Goal: Participate in discussion: Engage in conversation with other users on a specific topic

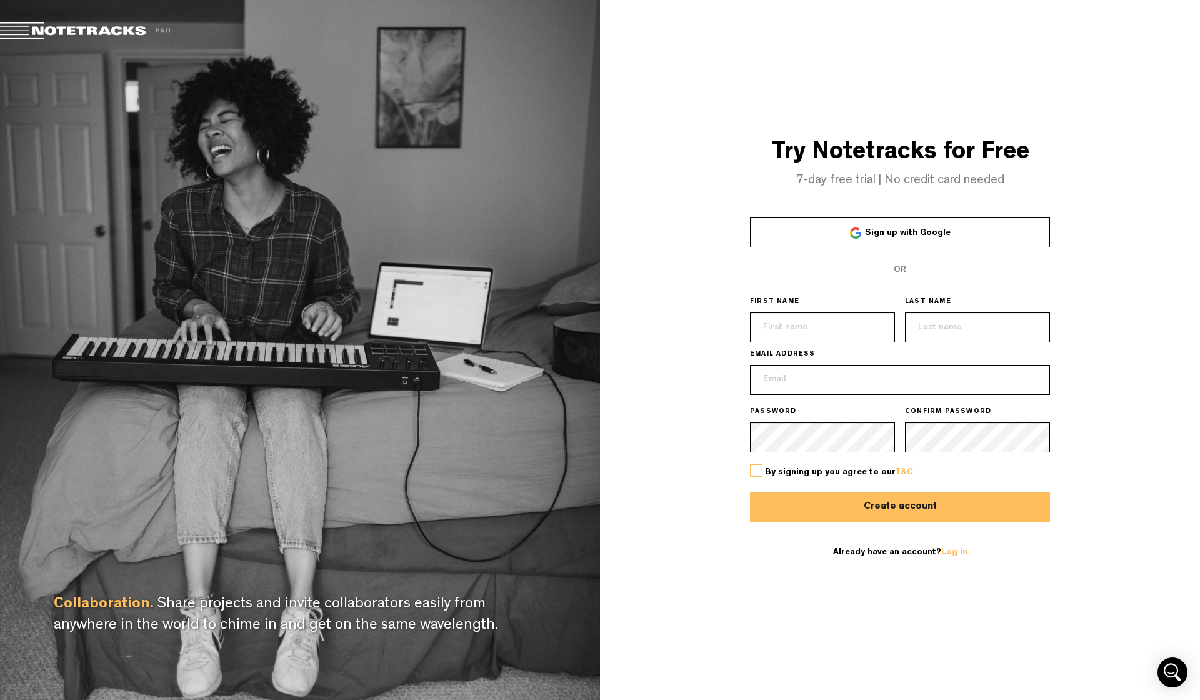
click at [889, 226] on link "Sign up with Google" at bounding box center [900, 233] width 300 height 30
click at [927, 228] on link "Sign up with Google" at bounding box center [900, 233] width 300 height 30
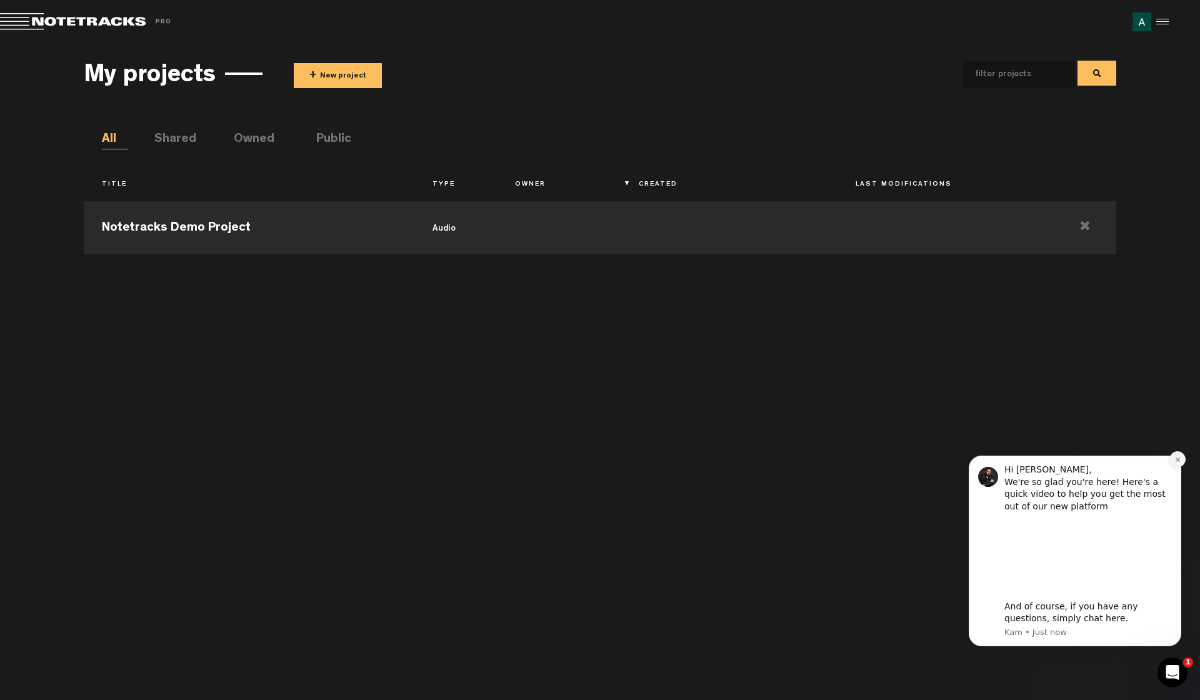
click at [1175, 463] on icon "Dismiss notification" at bounding box center [1178, 459] width 7 height 7
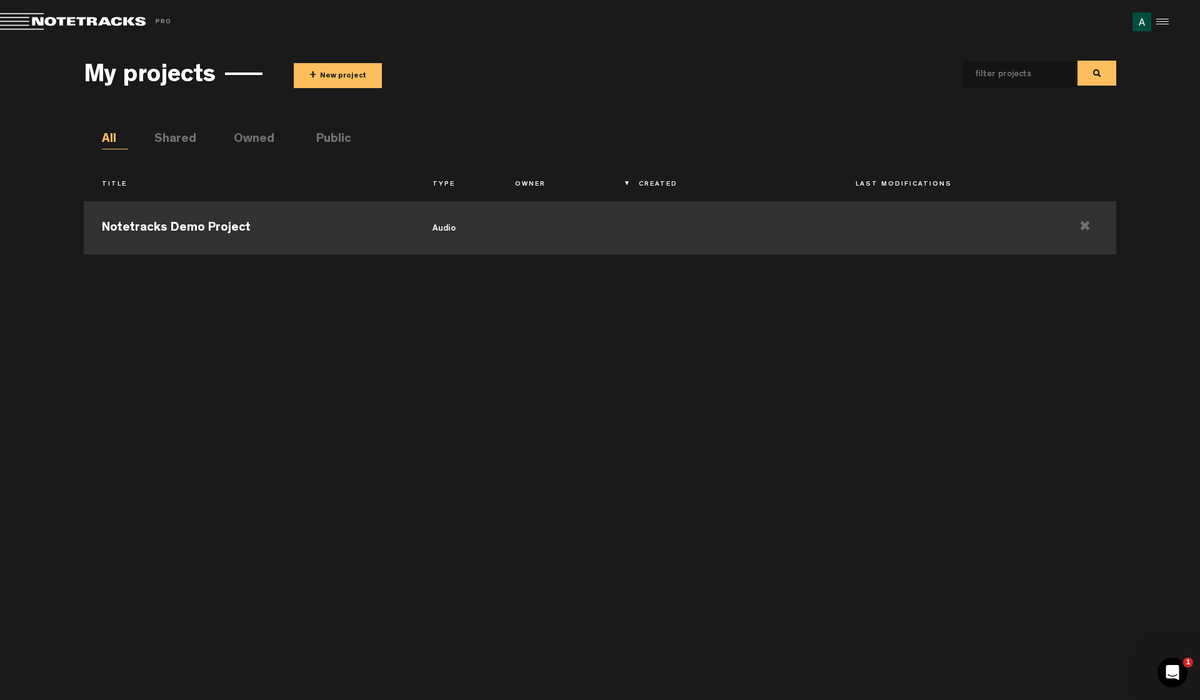
click at [271, 238] on td "Notetracks Demo Project" at bounding box center [249, 226] width 330 height 56
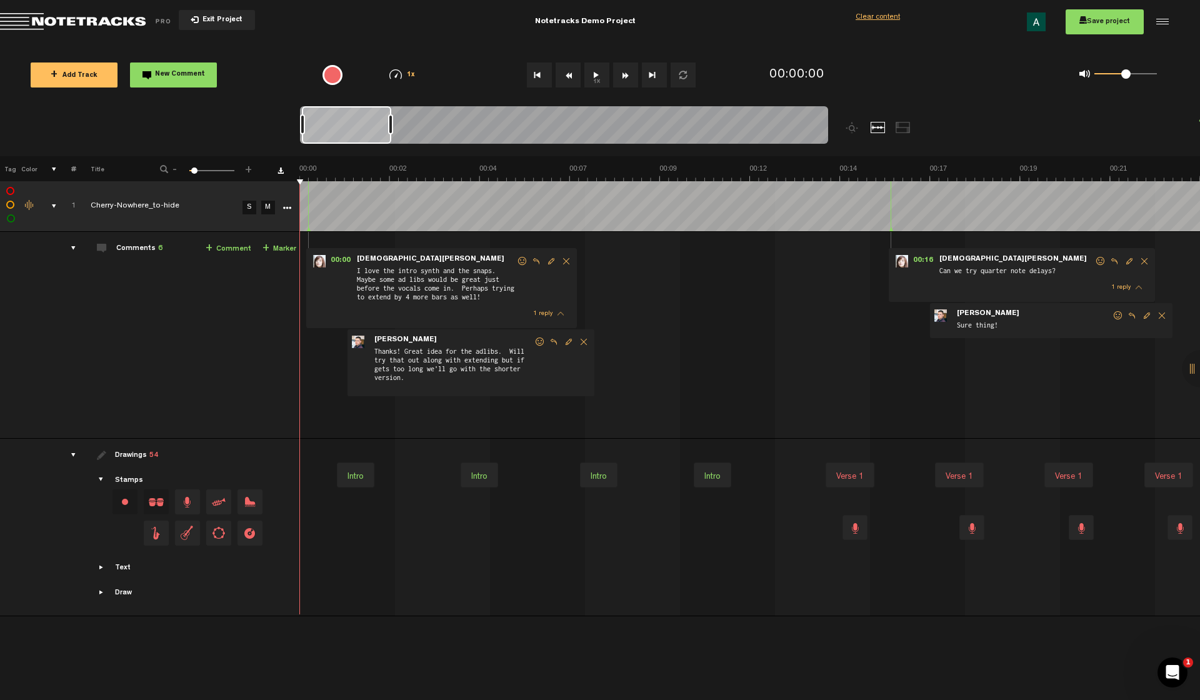
click at [567, 262] on span "Delete comment" at bounding box center [566, 261] width 15 height 9
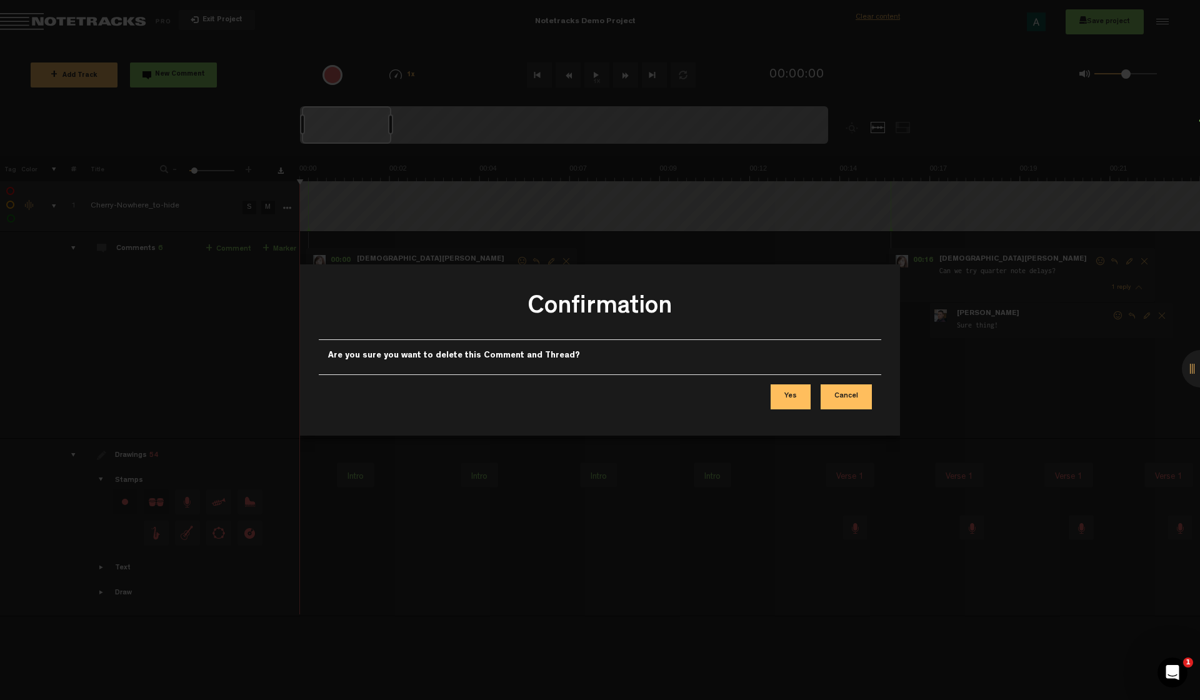
click at [795, 398] on button "Yes" at bounding box center [791, 397] width 40 height 25
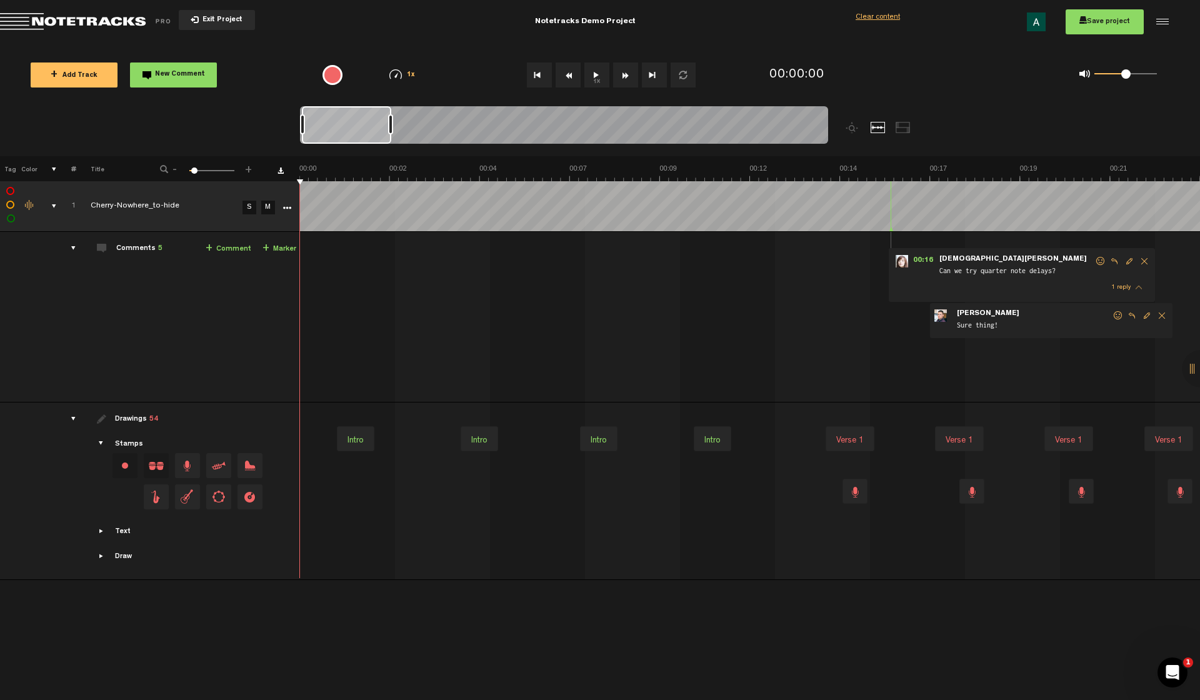
click at [202, 30] on button "Exit Project" at bounding box center [217, 20] width 76 height 20
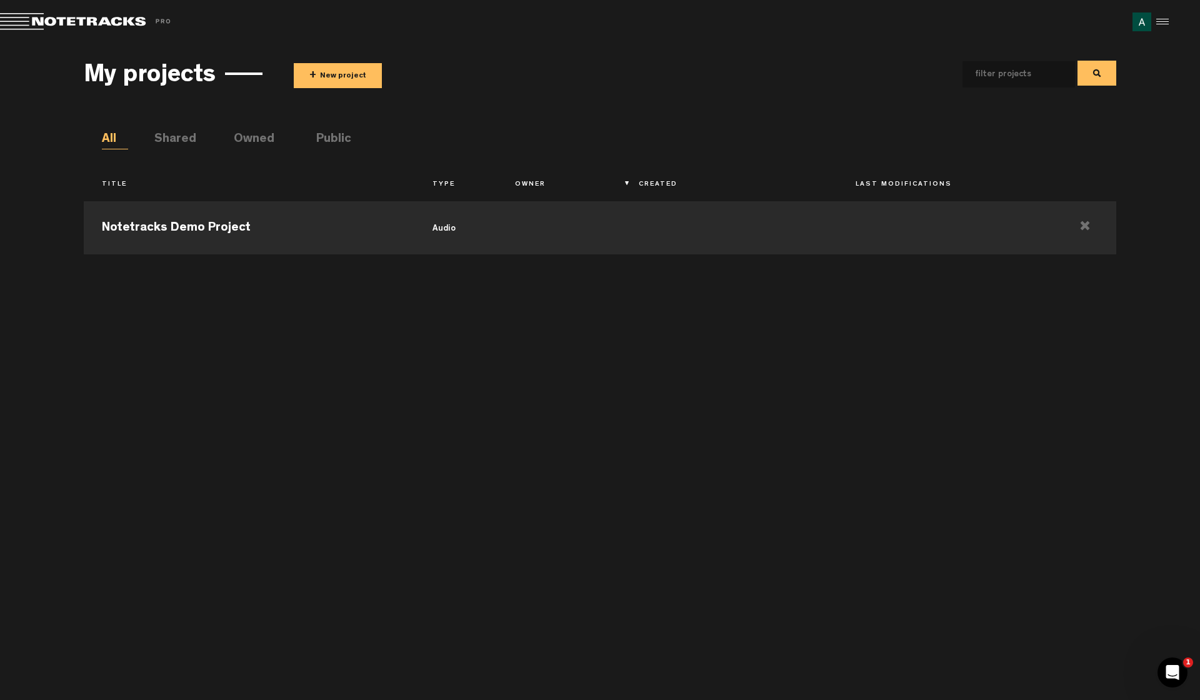
click at [181, 142] on li "Shared" at bounding box center [167, 140] width 26 height 19
drag, startPoint x: 667, startPoint y: 181, endPoint x: 660, endPoint y: 179, distance: 7.1
click at [666, 180] on th "Created" at bounding box center [729, 184] width 217 height 21
click at [651, 177] on th "Created" at bounding box center [729, 184] width 217 height 21
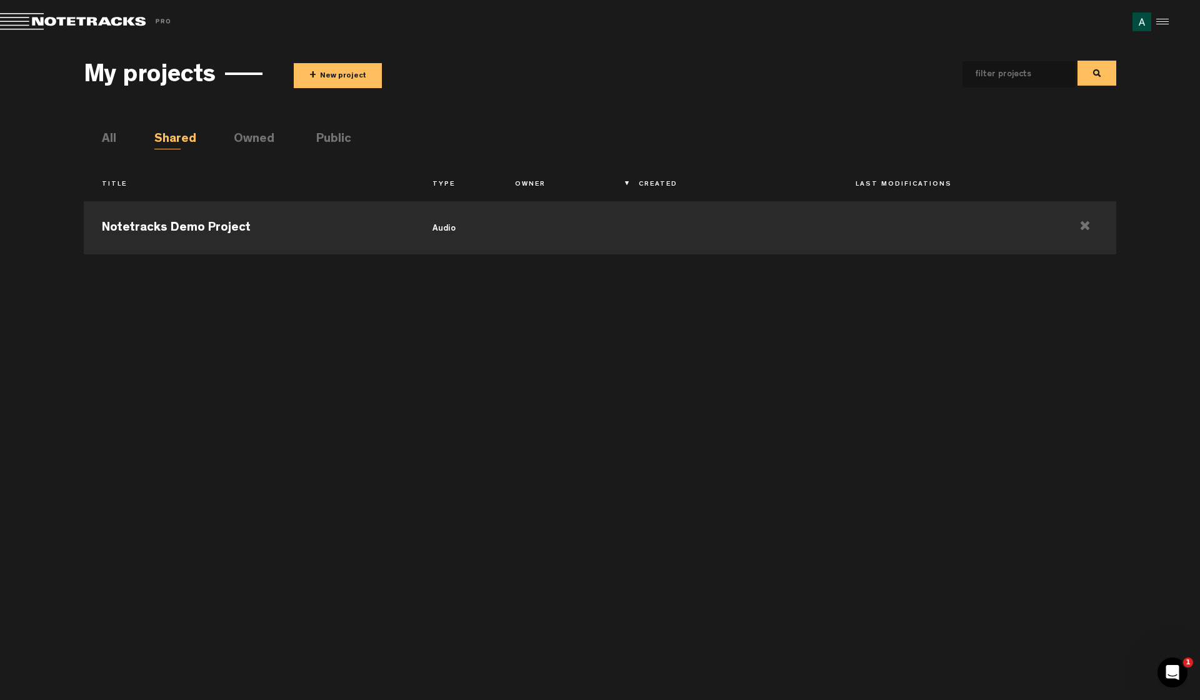
click at [651, 177] on th "Created" at bounding box center [729, 184] width 217 height 21
click at [328, 139] on li "Public" at bounding box center [329, 140] width 26 height 19
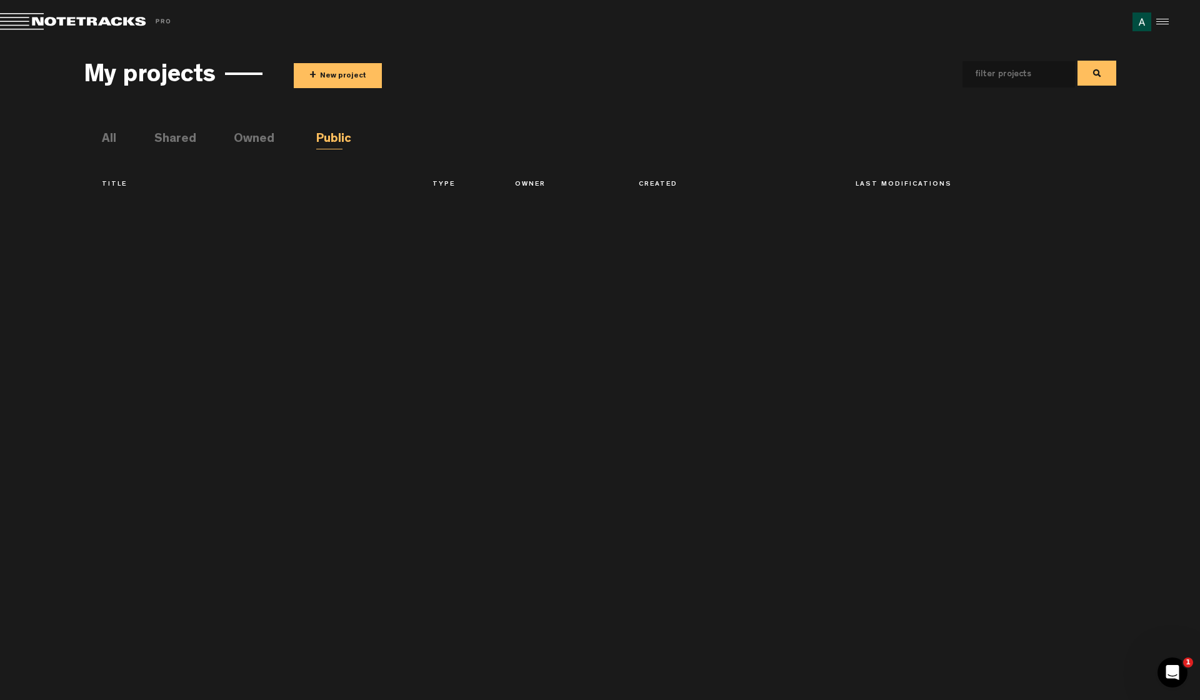
click at [246, 143] on li "Owned" at bounding box center [247, 140] width 26 height 19
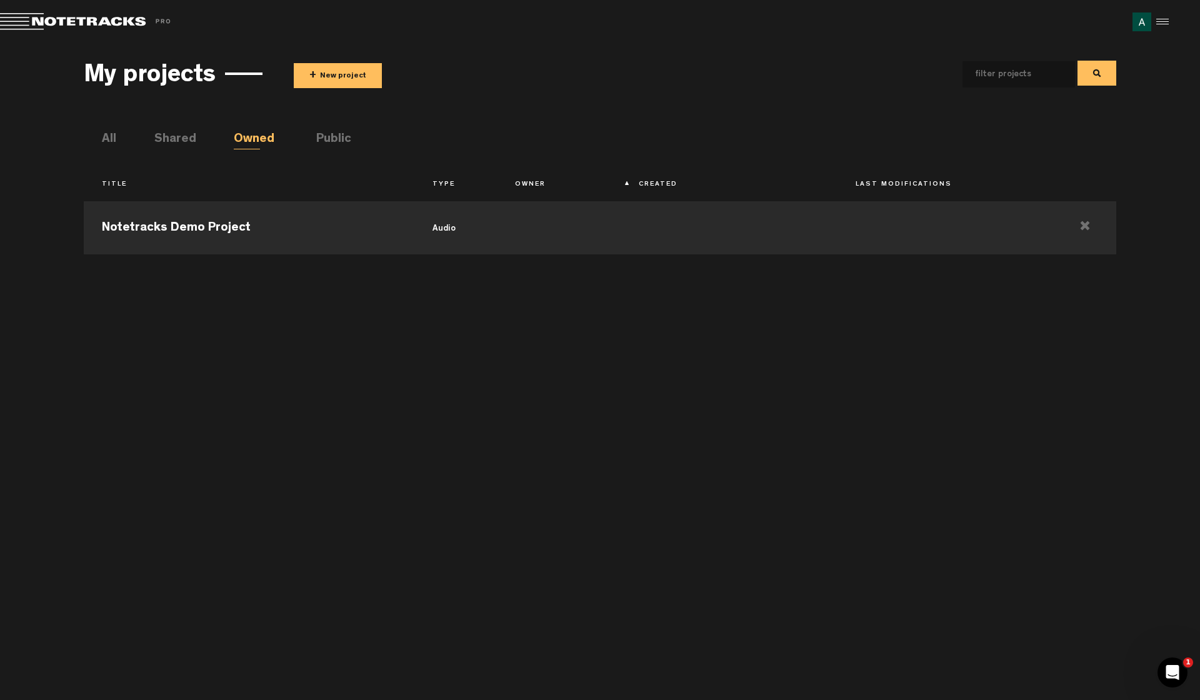
click at [116, 140] on li "All" at bounding box center [115, 140] width 26 height 19
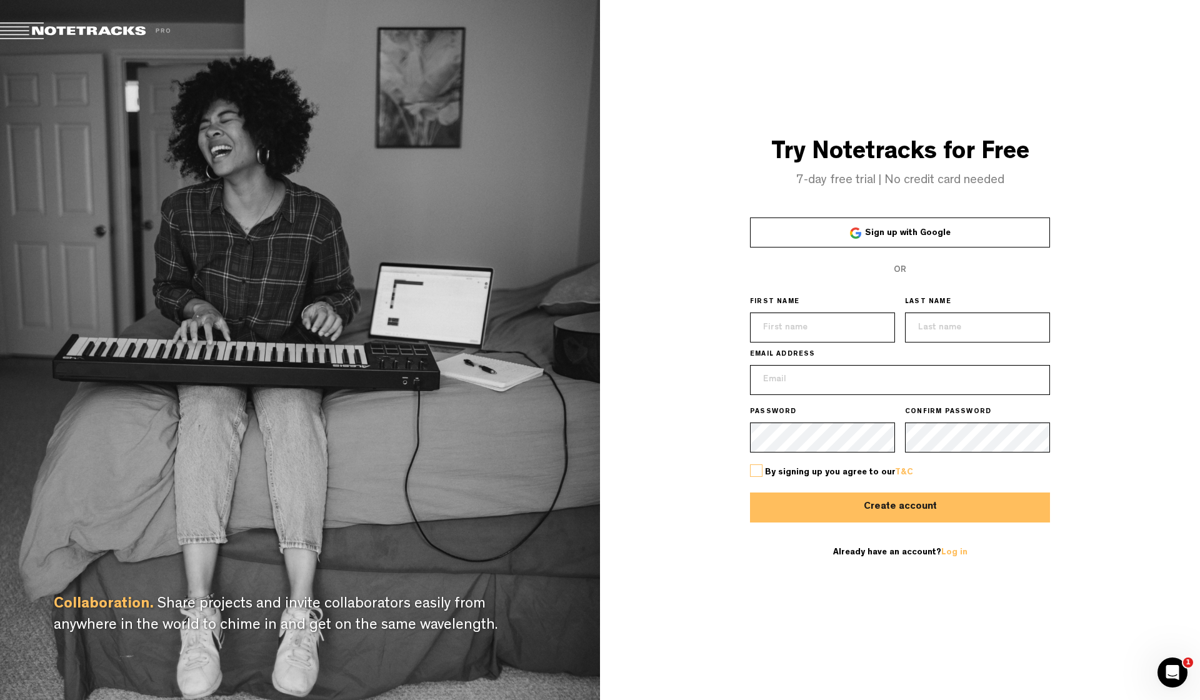
click at [935, 233] on span "Sign up with Google" at bounding box center [908, 233] width 86 height 9
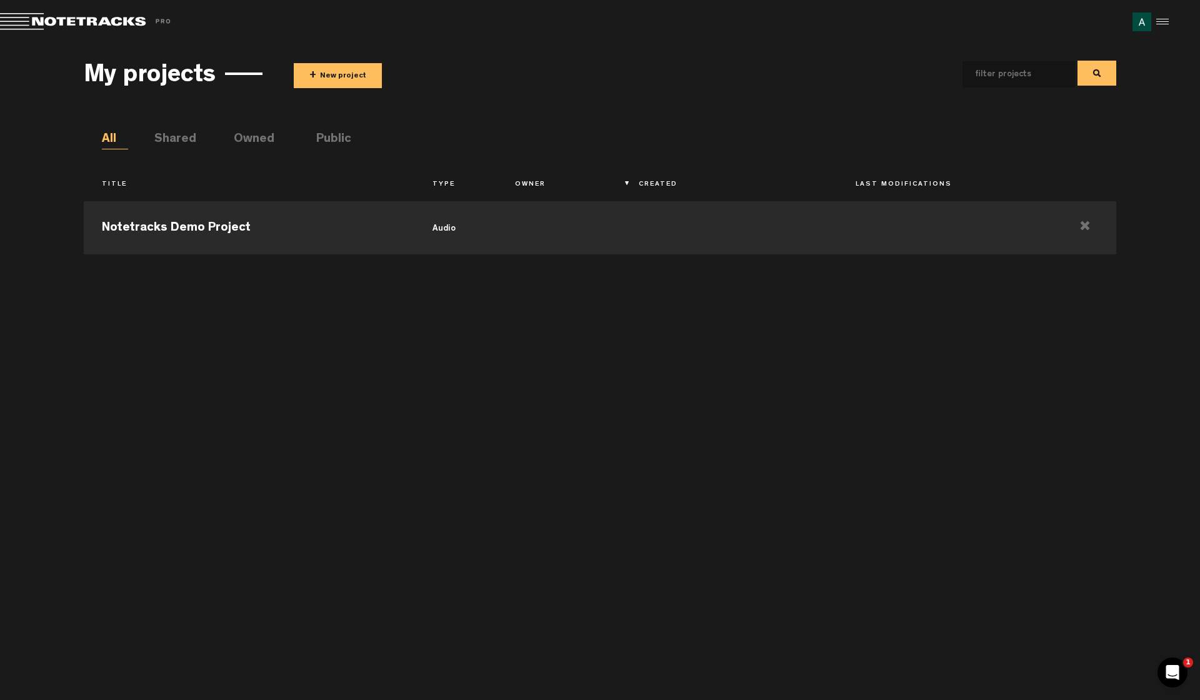
click at [923, 180] on th "Last Modifications" at bounding box center [946, 184] width 217 height 21
click at [1166, 21] on div at bounding box center [1161, 22] width 19 height 19
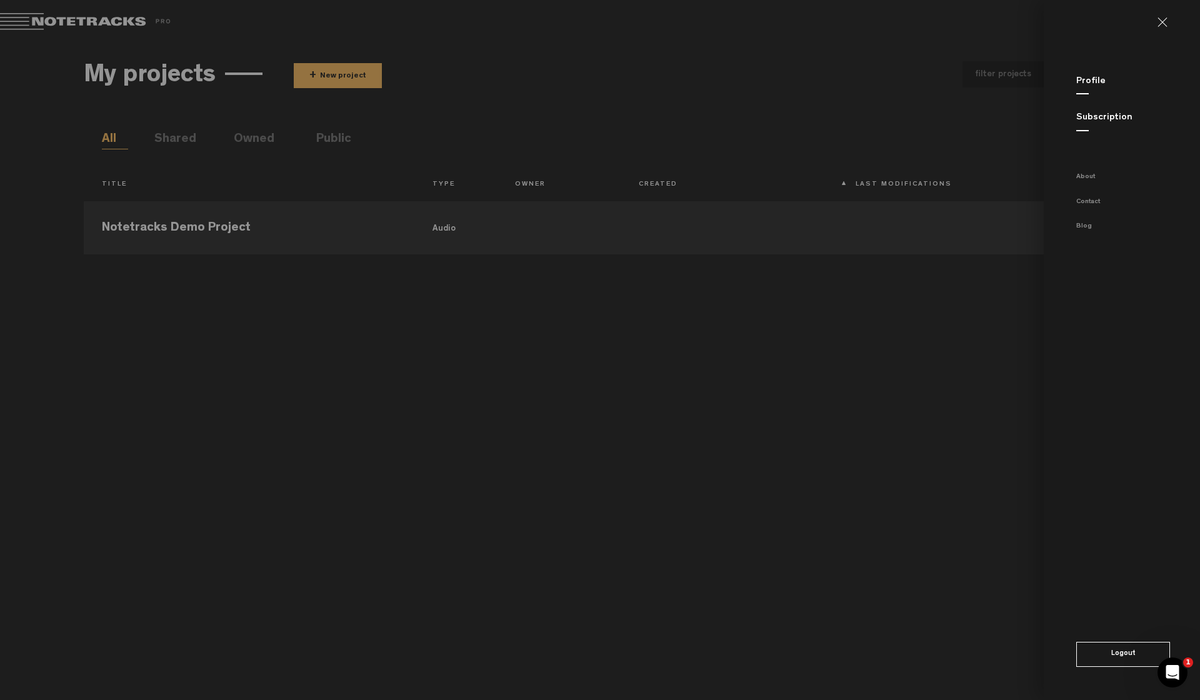
click at [775, 498] on md-backdrop at bounding box center [600, 350] width 1200 height 700
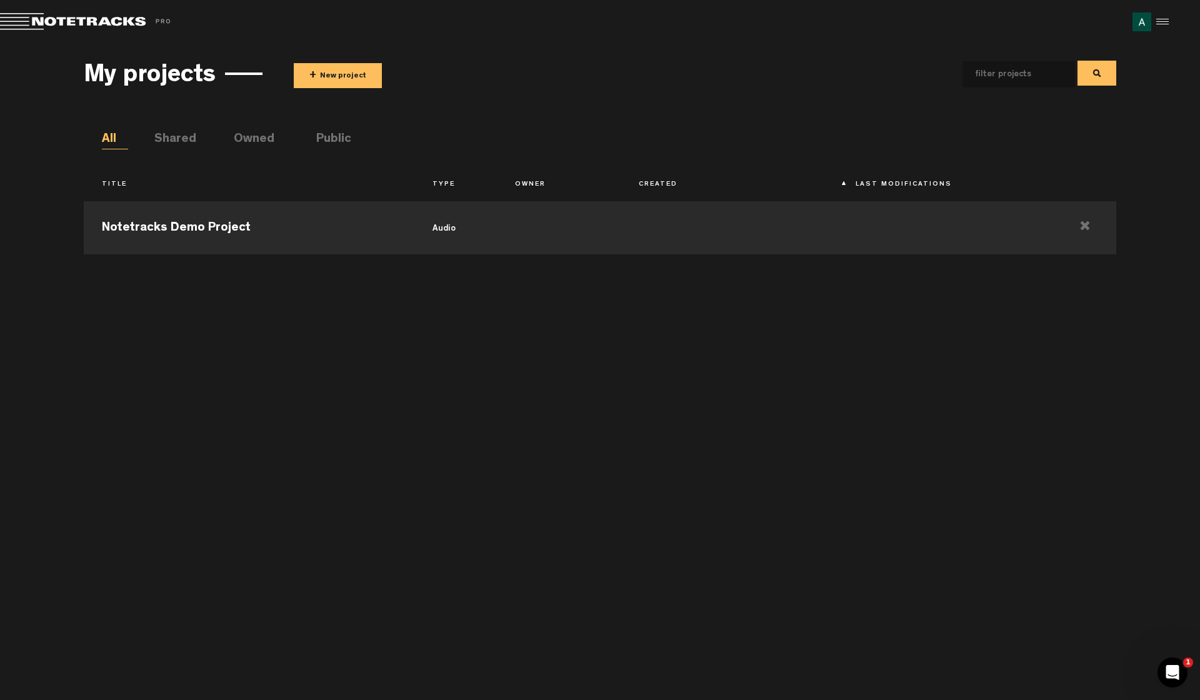
click at [260, 142] on li "Owned" at bounding box center [247, 140] width 26 height 19
click at [313, 139] on ul "All Shared Owned Public" at bounding box center [609, 140] width 1014 height 19
click at [175, 134] on li "Shared" at bounding box center [167, 140] width 26 height 19
drag, startPoint x: 81, startPoint y: 139, endPoint x: 103, endPoint y: 135, distance: 21.6
click at [81, 139] on div "My projects + New project All Shared Owned Public Title Type Owner Created Last…" at bounding box center [600, 366] width 1200 height 645
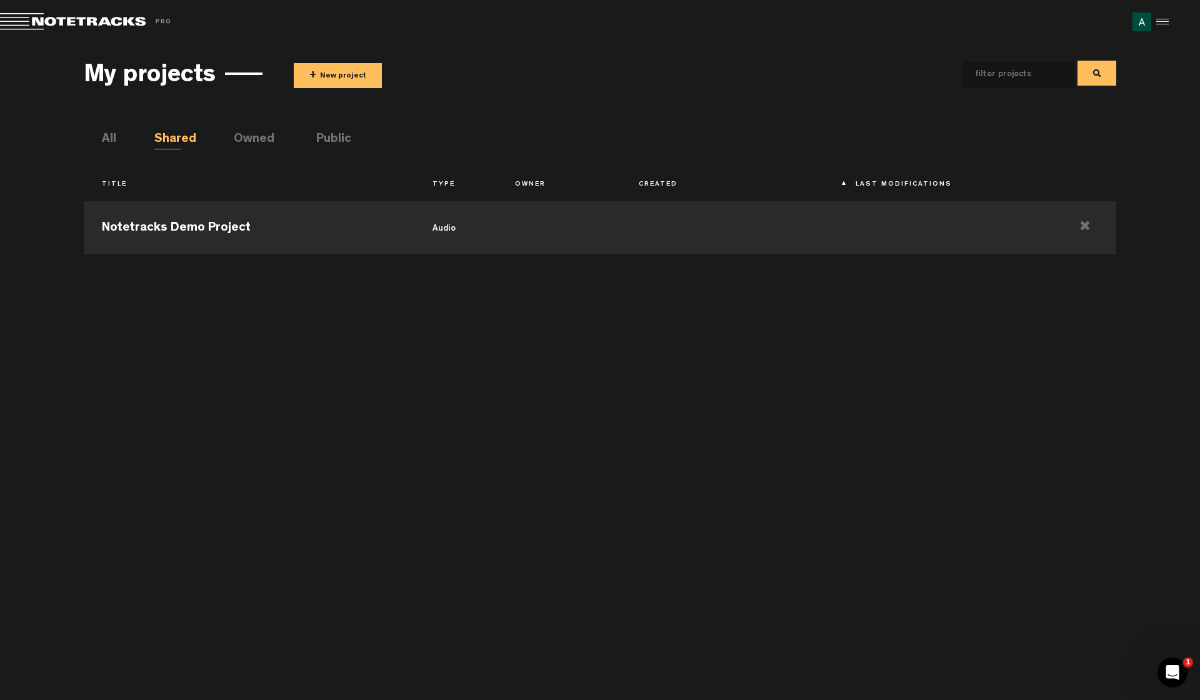
click at [108, 134] on li "All" at bounding box center [115, 140] width 26 height 19
click at [109, 134] on li "All" at bounding box center [115, 140] width 26 height 19
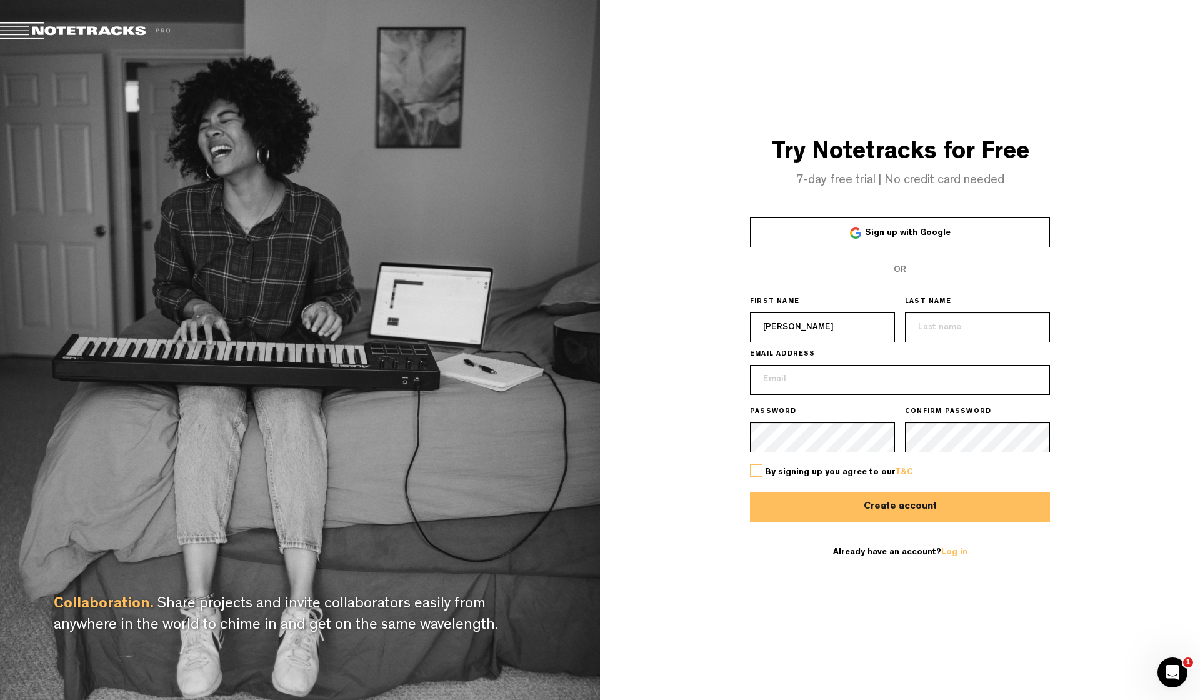
type input "Andres"
type input "Villalobos"
paste input "andres@rodeostudio.net"
type input "andres@rodeostudio.net"
click at [848, 513] on button "Create account" at bounding box center [900, 508] width 300 height 30
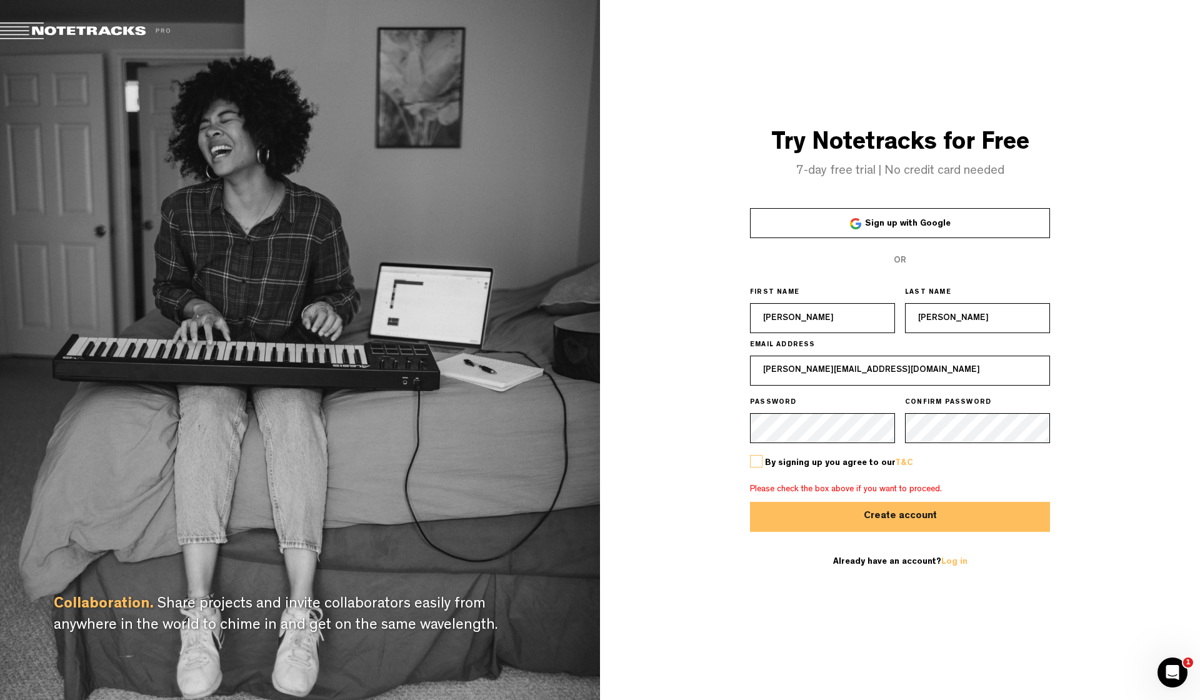
click at [755, 463] on label at bounding box center [756, 461] width 13 height 13
click at [0, 0] on input "checkbox" at bounding box center [0, 0] width 0 height 0
click at [844, 508] on button "Create account" at bounding box center [900, 517] width 300 height 30
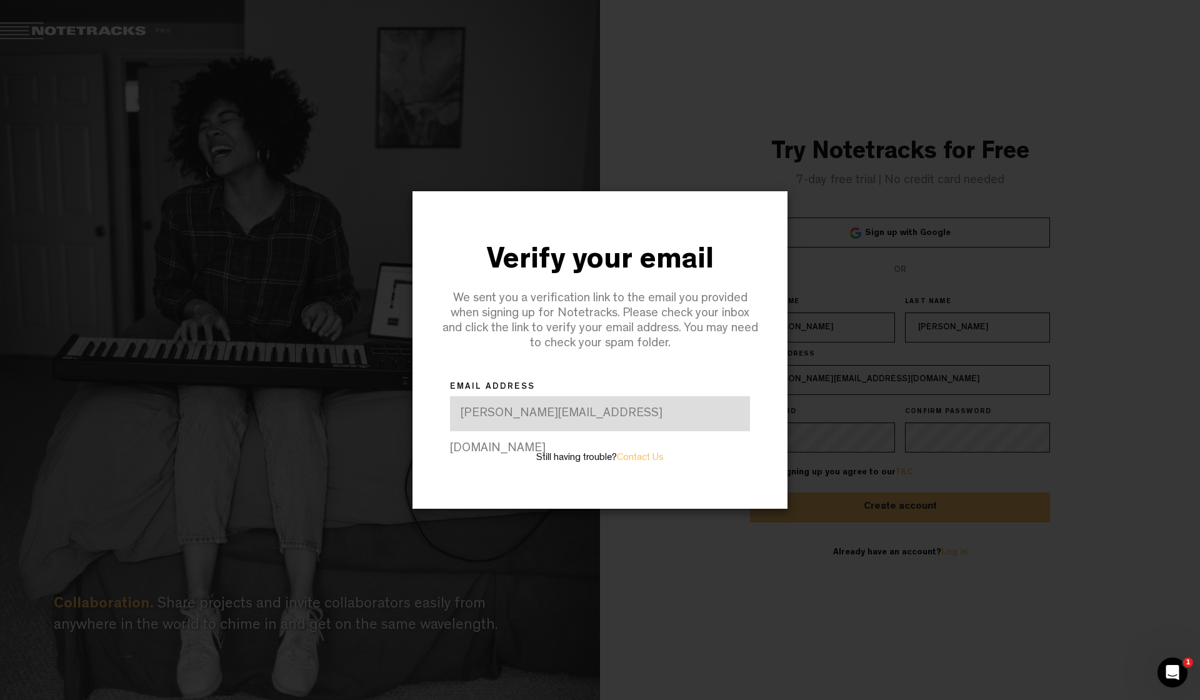
click at [521, 415] on div "andres@rodeostudio.net" at bounding box center [600, 413] width 300 height 35
click at [603, 403] on div "andres@rodeostudio.net" at bounding box center [600, 413] width 300 height 35
click at [544, 357] on div "Verify your email We sent you a verification link to the email you provided whe…" at bounding box center [600, 305] width 338 height 149
click at [844, 162] on div "Verify your email We sent you a verification link to the email you provided whe…" at bounding box center [600, 350] width 600 height 700
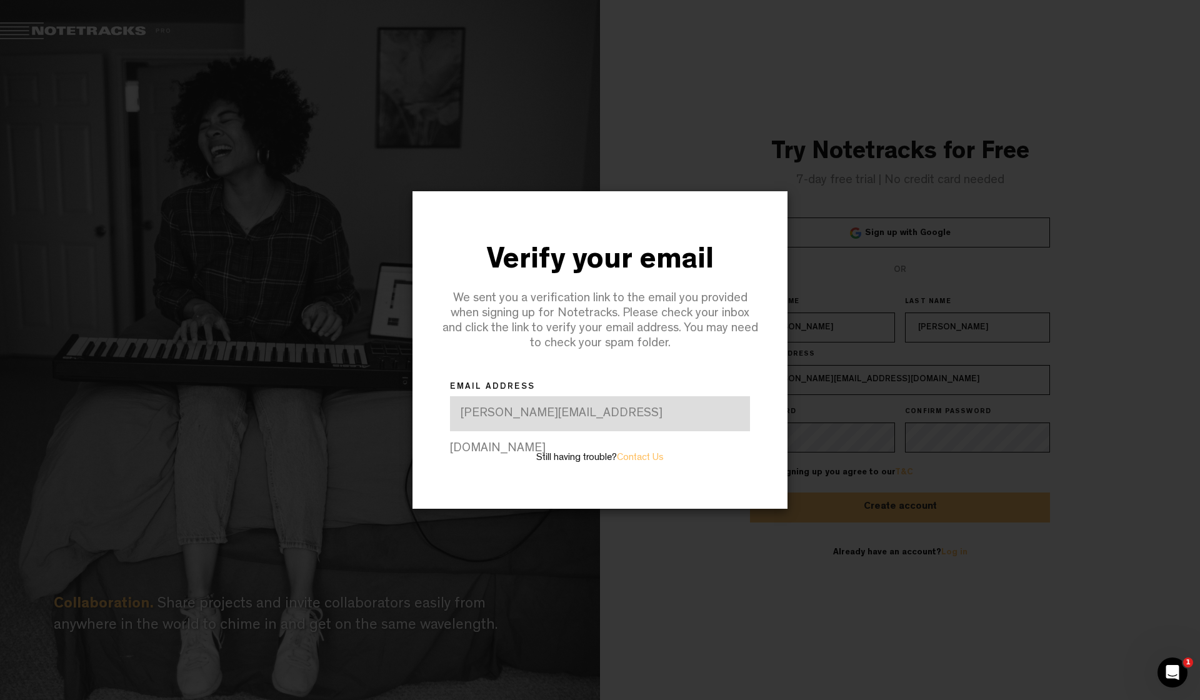
click at [822, 83] on div "Verify your email We sent you a verification link to the email you provided whe…" at bounding box center [600, 350] width 600 height 700
click at [765, 42] on div "Verify your email We sent you a verification link to the email you provided whe…" at bounding box center [600, 350] width 600 height 700
click at [858, 444] on div "Verify your email We sent you a verification link to the email you provided whe…" at bounding box center [600, 349] width 600 height 317
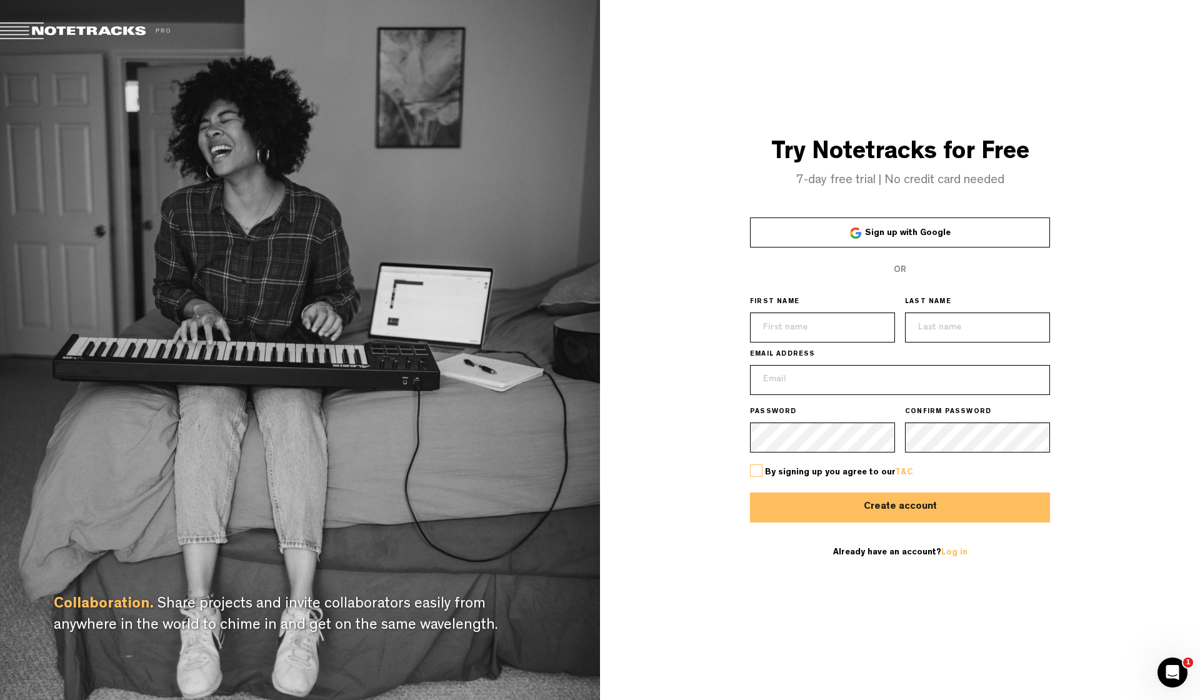
click at [866, 243] on link "Sign up with Google" at bounding box center [900, 233] width 300 height 30
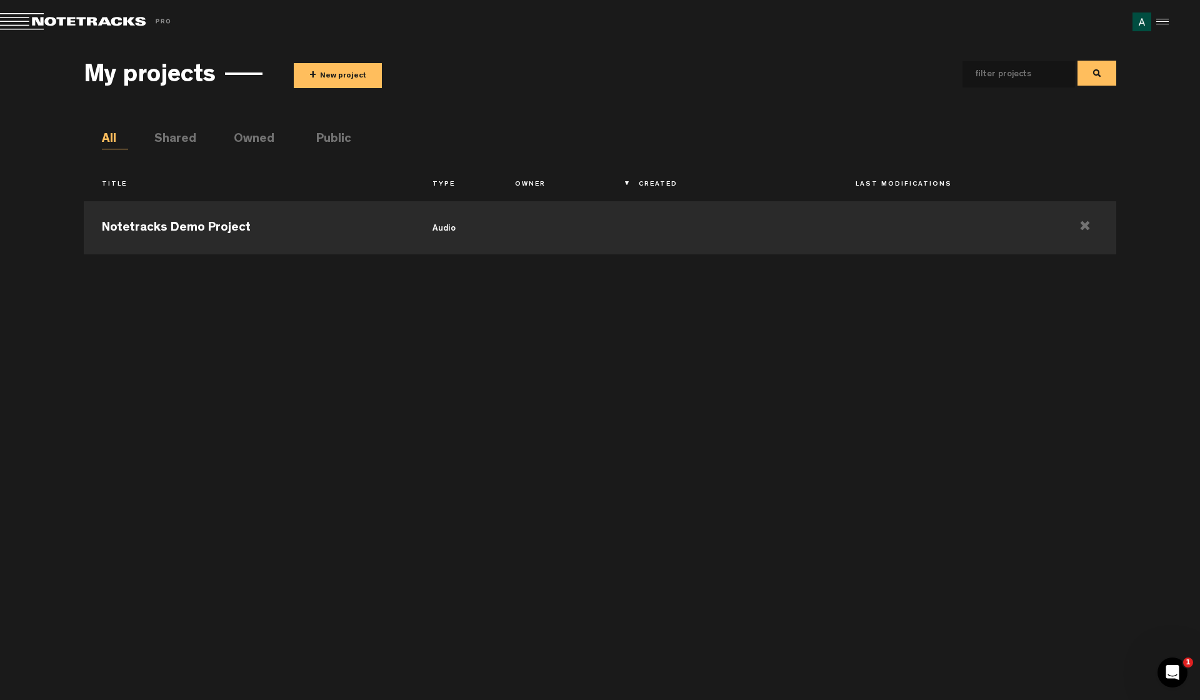
click at [513, 188] on th "Owner" at bounding box center [559, 184] width 124 height 21
click at [439, 186] on th "Type" at bounding box center [456, 184] width 83 height 21
click at [233, 135] on ul "All Shared Owned Public" at bounding box center [609, 140] width 1014 height 19
click at [163, 140] on li "Shared" at bounding box center [167, 140] width 26 height 19
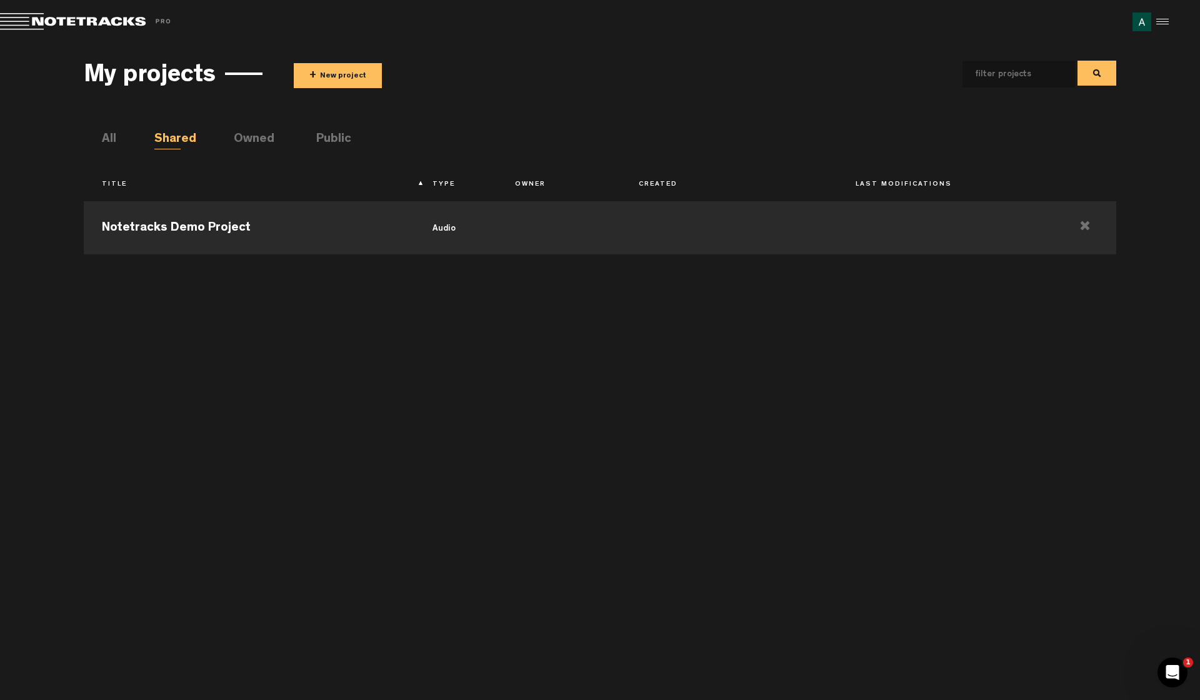
click at [163, 140] on li "Shared" at bounding box center [167, 140] width 26 height 19
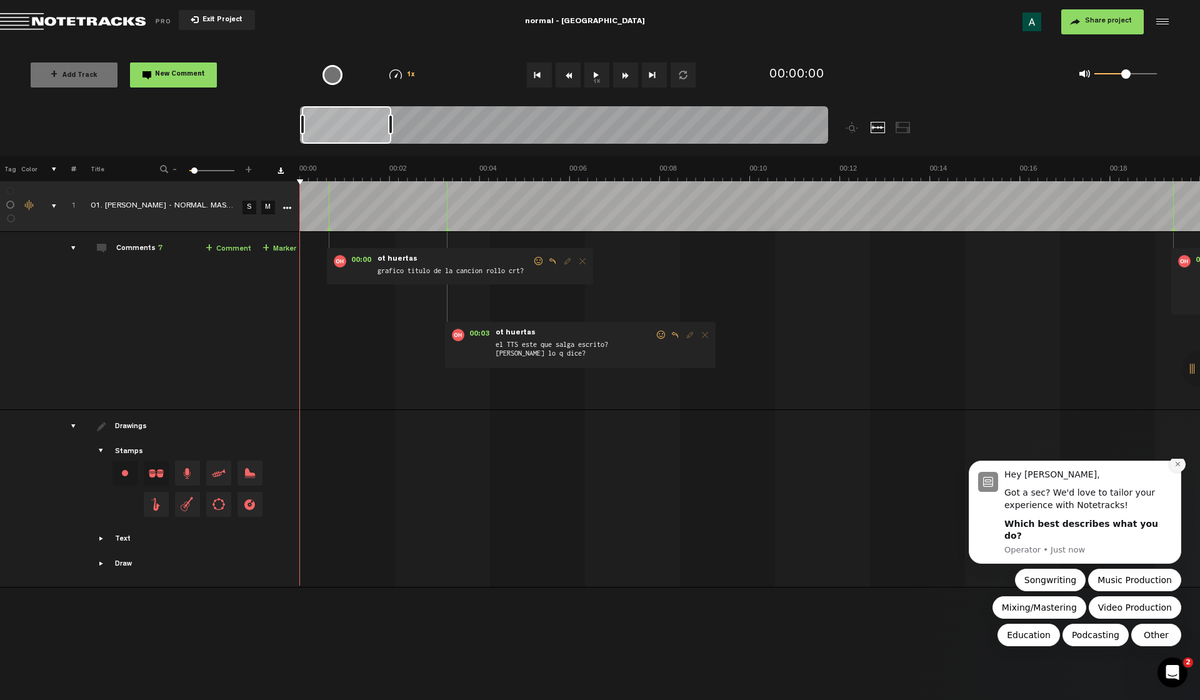
click at [1177, 468] on icon "Dismiss notification" at bounding box center [1178, 464] width 7 height 7
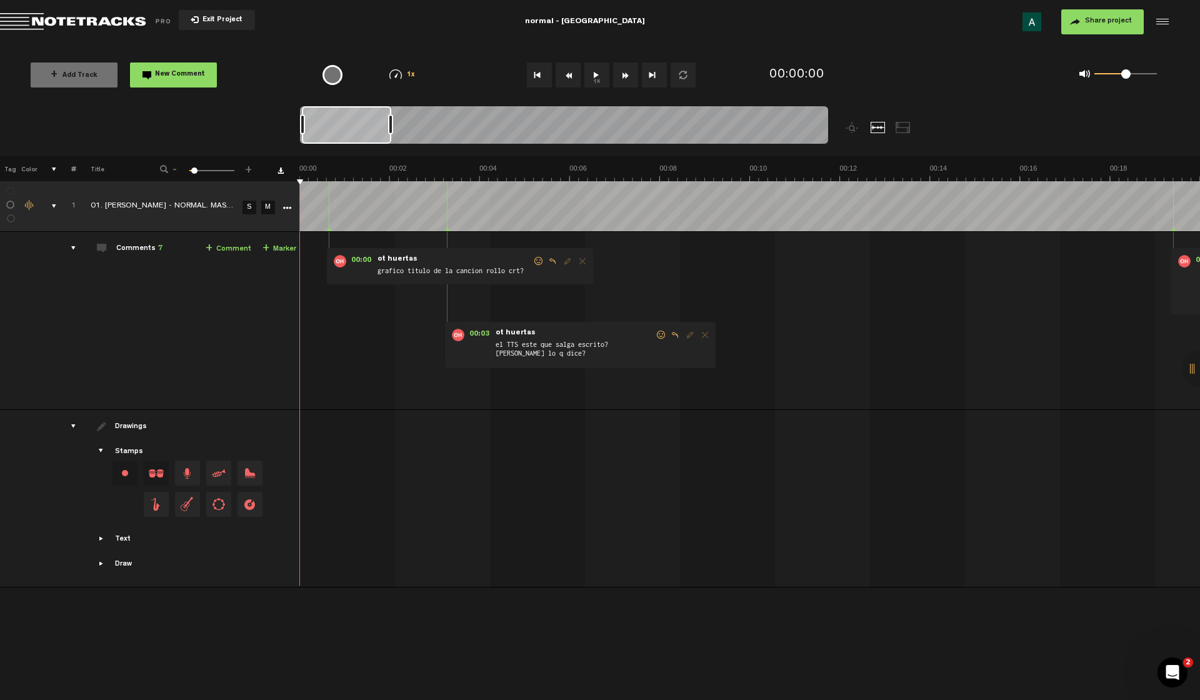
drag, startPoint x: 302, startPoint y: 181, endPoint x: 335, endPoint y: 181, distance: 33.1
drag, startPoint x: 336, startPoint y: 178, endPoint x: 281, endPoint y: 186, distance: 56.2
click at [281, 186] on div "+ New drawing Tag Color # Title - 1 100 6 + 1 01. VIANA - NORMAL. MASTER_2 S M …" at bounding box center [600, 359] width 1200 height 406
drag, startPoint x: 336, startPoint y: 178, endPoint x: 274, endPoint y: 183, distance: 62.1
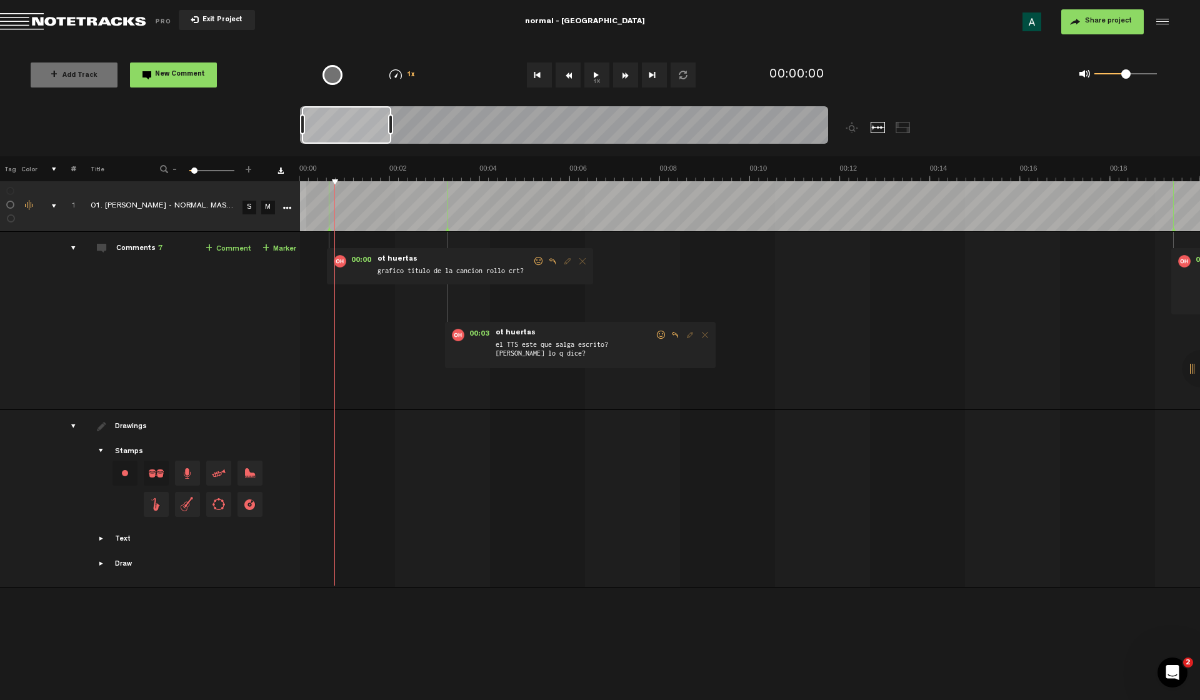
click at [274, 184] on div "+ New drawing Tag Color # Title - 1 100 6 + 1 01. VIANA - NORMAL. MASTER_2 S M …" at bounding box center [600, 359] width 1200 height 406
drag, startPoint x: 335, startPoint y: 180, endPoint x: 256, endPoint y: 204, distance: 82.9
click at [256, 204] on div "+ New drawing Tag Color # Title - 1 100 6 + 1 01. VIANA - NORMAL. MASTER_2 S M …" at bounding box center [600, 359] width 1200 height 406
click at [266, 192] on tr "1 01. VIANA - NORMAL. MASTER_2 S M Export to Headliner Update Download Download…" at bounding box center [600, 206] width 1201 height 51
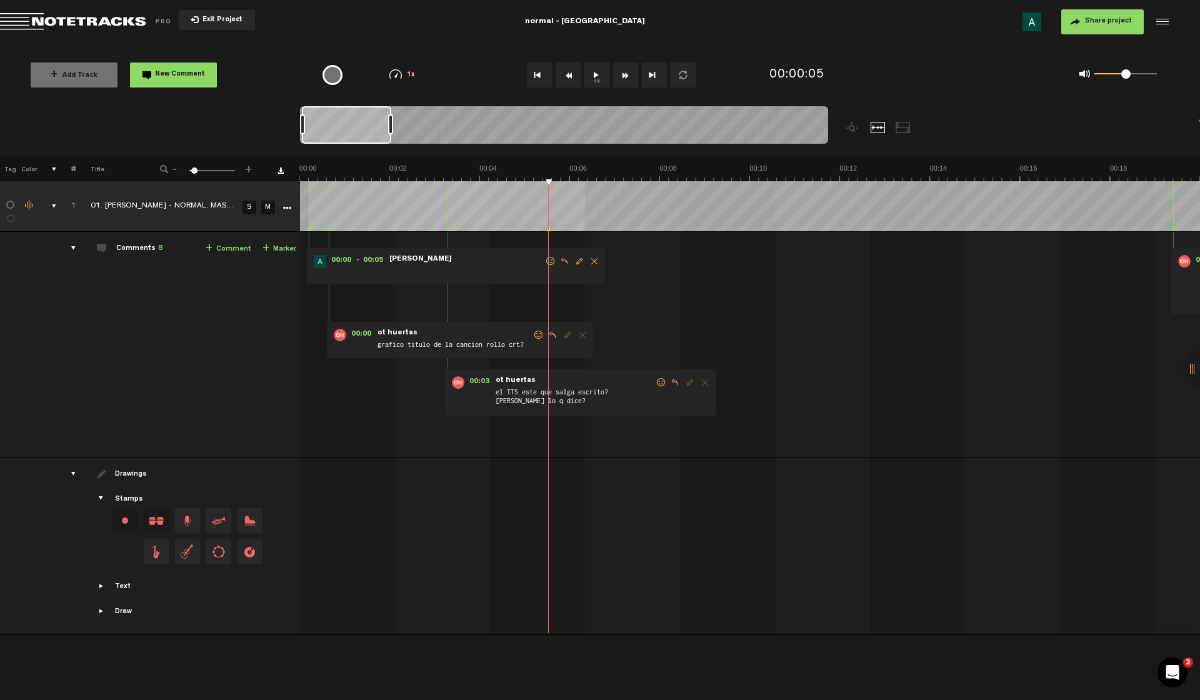
click at [598, 186] on div "+ New drawing Tag Color # Title - 1 100 6 + 1 01. VIANA - NORMAL. MASTER_2 S M …" at bounding box center [600, 383] width 1200 height 454
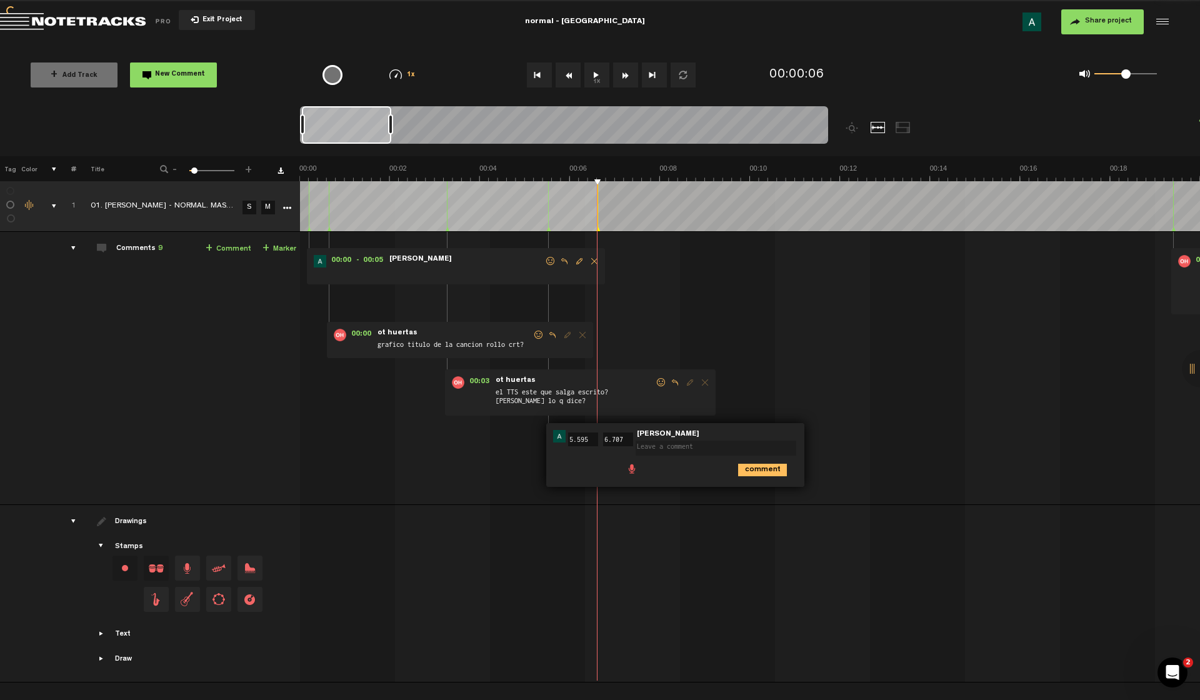
click at [593, 262] on span "Delete comment" at bounding box center [594, 261] width 15 height 9
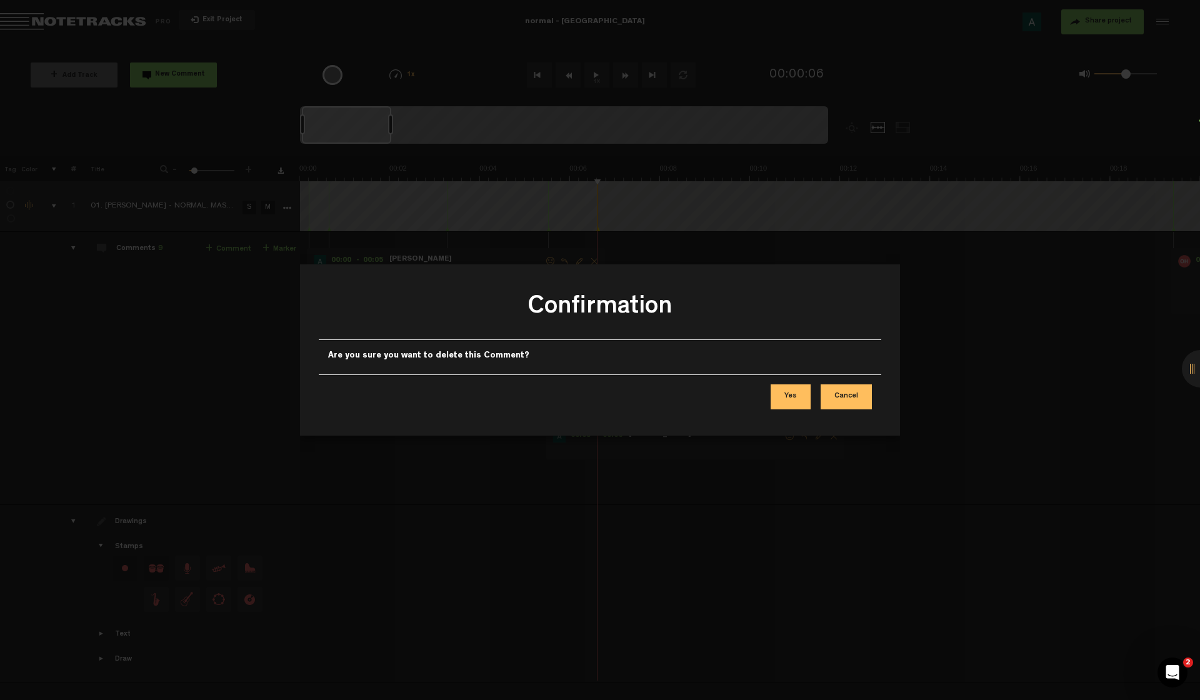
click at [797, 391] on button "Yes" at bounding box center [791, 397] width 40 height 25
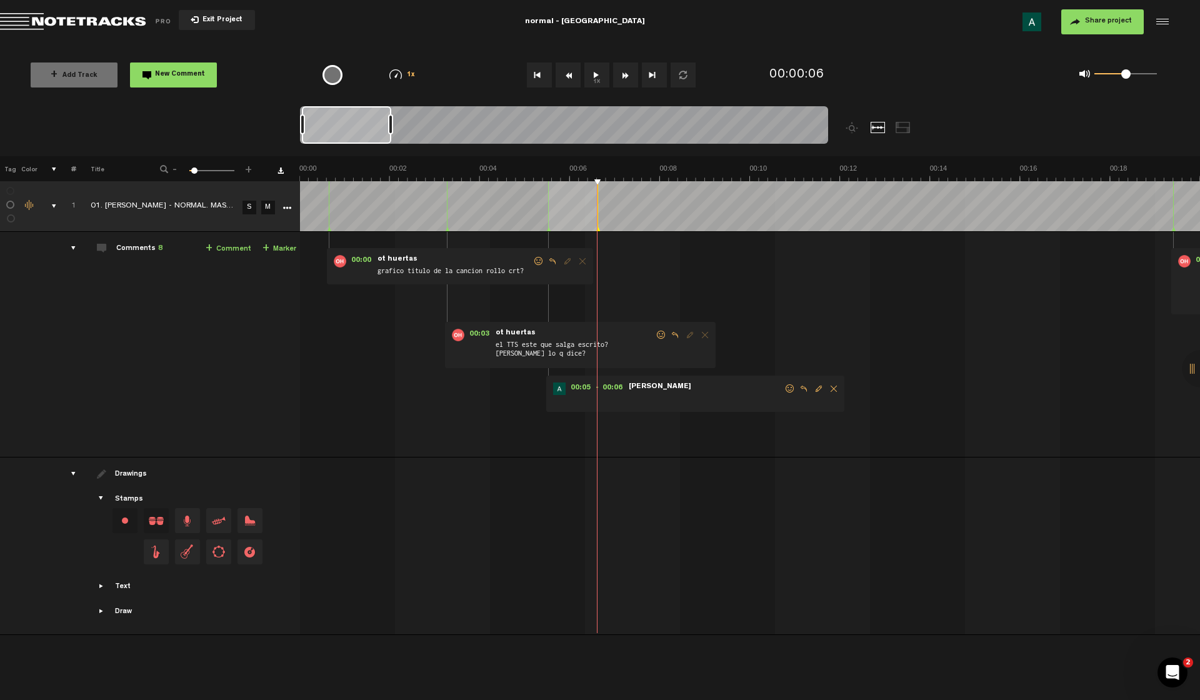
click at [834, 390] on span "Delete comment" at bounding box center [834, 389] width 15 height 9
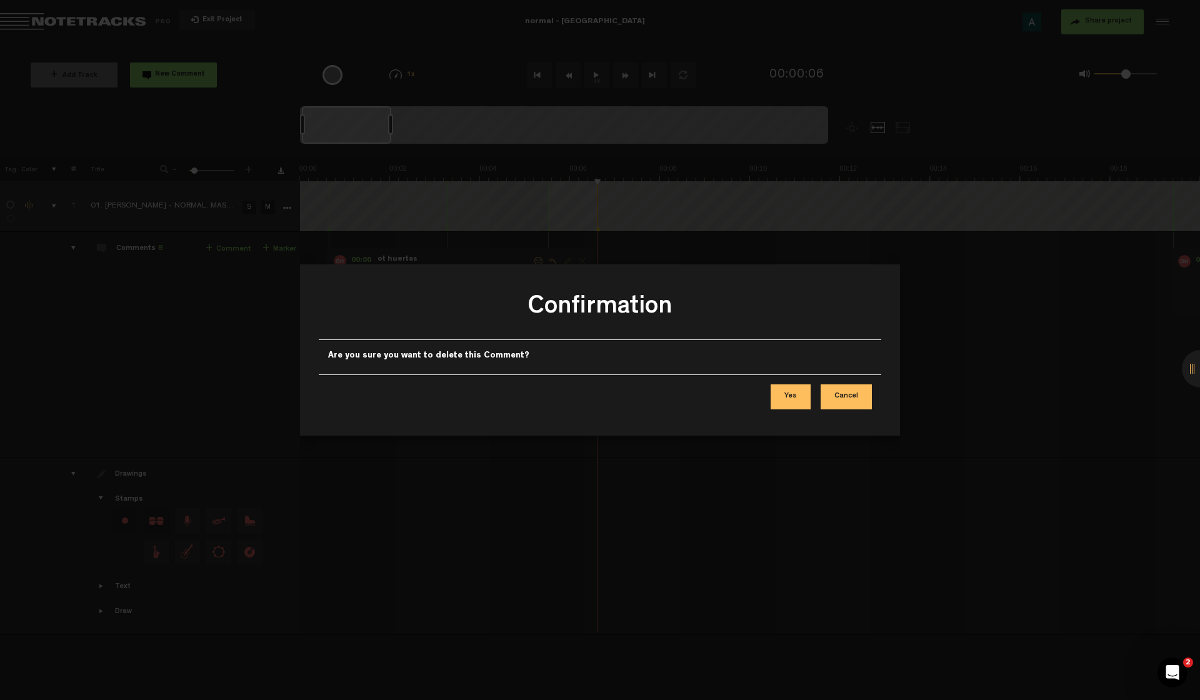
click at [799, 399] on button "Yes" at bounding box center [791, 397] width 40 height 25
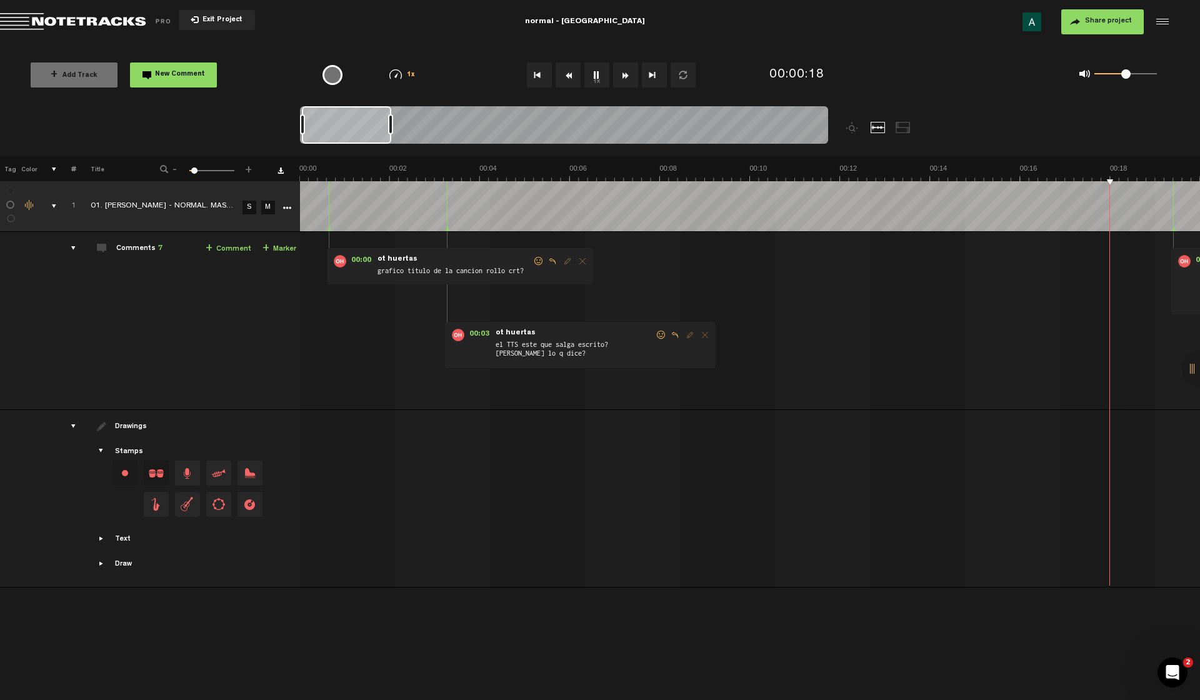
scroll to position [0, 360]
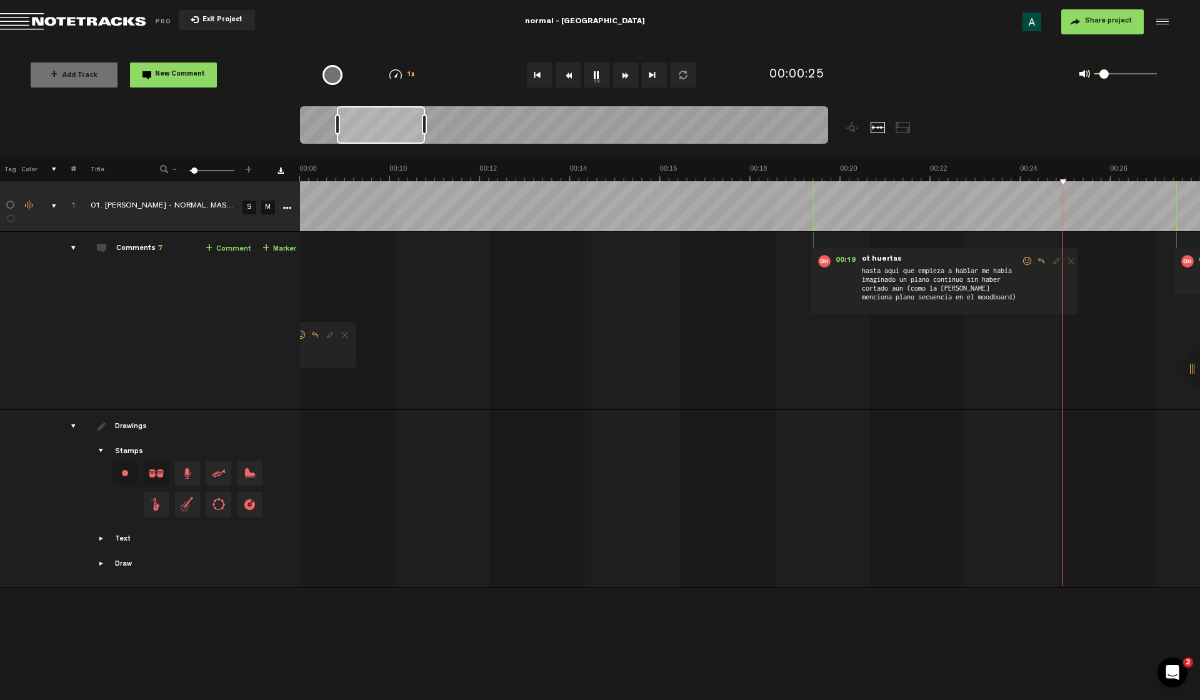
drag, startPoint x: 1127, startPoint y: 75, endPoint x: 1104, endPoint y: 84, distance: 24.1
click at [1104, 84] on div "0 1 0.09" at bounding box center [1044, 75] width 274 height 36
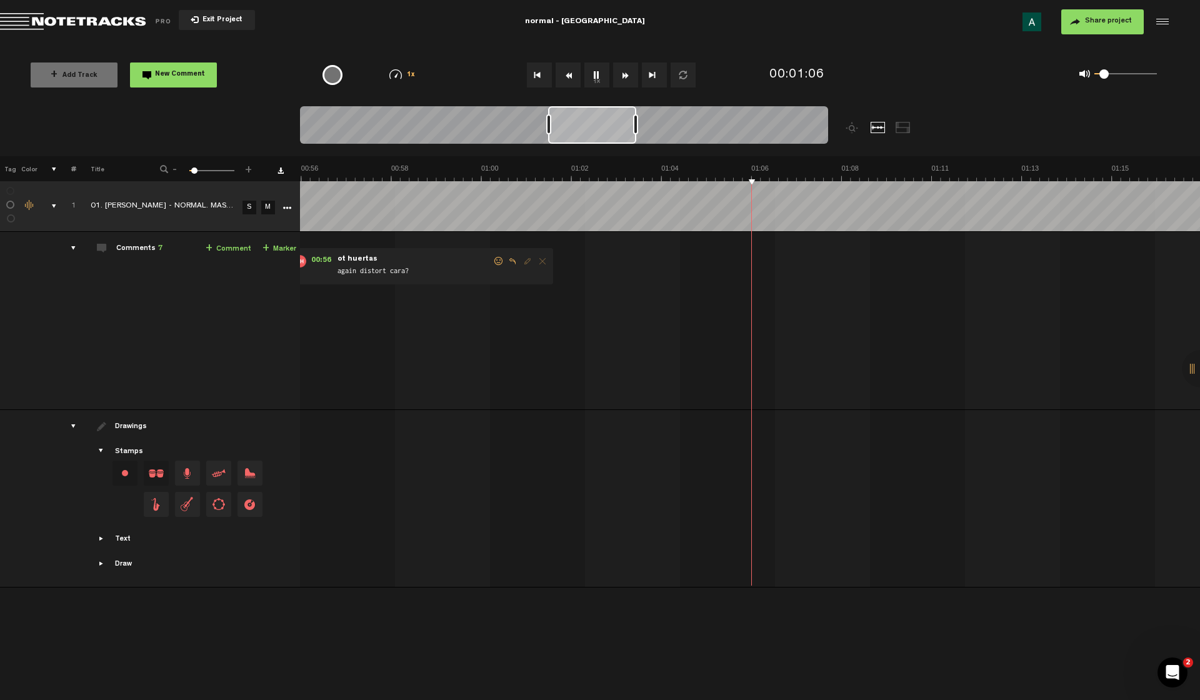
scroll to position [0, 2521]
click at [121, 539] on div "Text" at bounding box center [123, 540] width 16 height 11
click at [124, 598] on div "Draw" at bounding box center [123, 596] width 17 height 11
click at [74, 424] on div "drawings" at bounding box center [68, 426] width 19 height 13
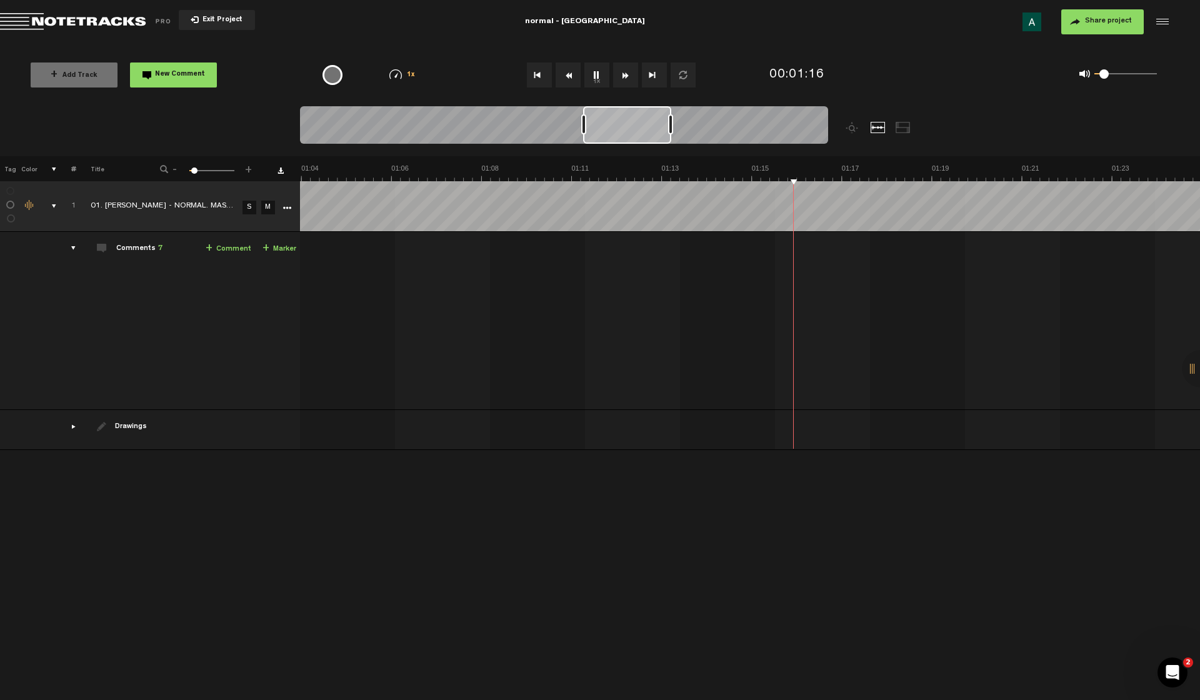
click at [74, 424] on div "drawings" at bounding box center [68, 426] width 19 height 13
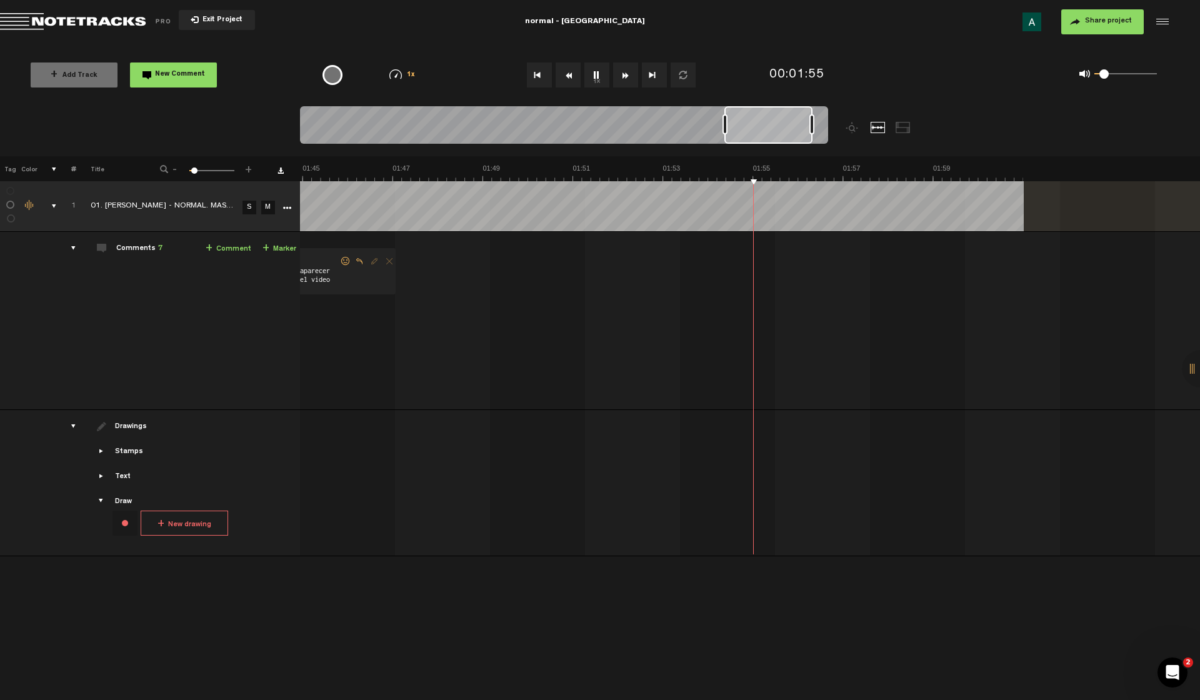
scroll to position [0, 4682]
click at [550, 199] on div "+ New drawing Tag Color # Title - 1 100 6 + 1 01. VIANA - NORMAL. MASTER_2 S M …" at bounding box center [600, 343] width 1200 height 375
drag, startPoint x: 1019, startPoint y: 165, endPoint x: 1062, endPoint y: 165, distance: 42.5
click at [1062, 165] on th at bounding box center [749, 168] width 901 height 25
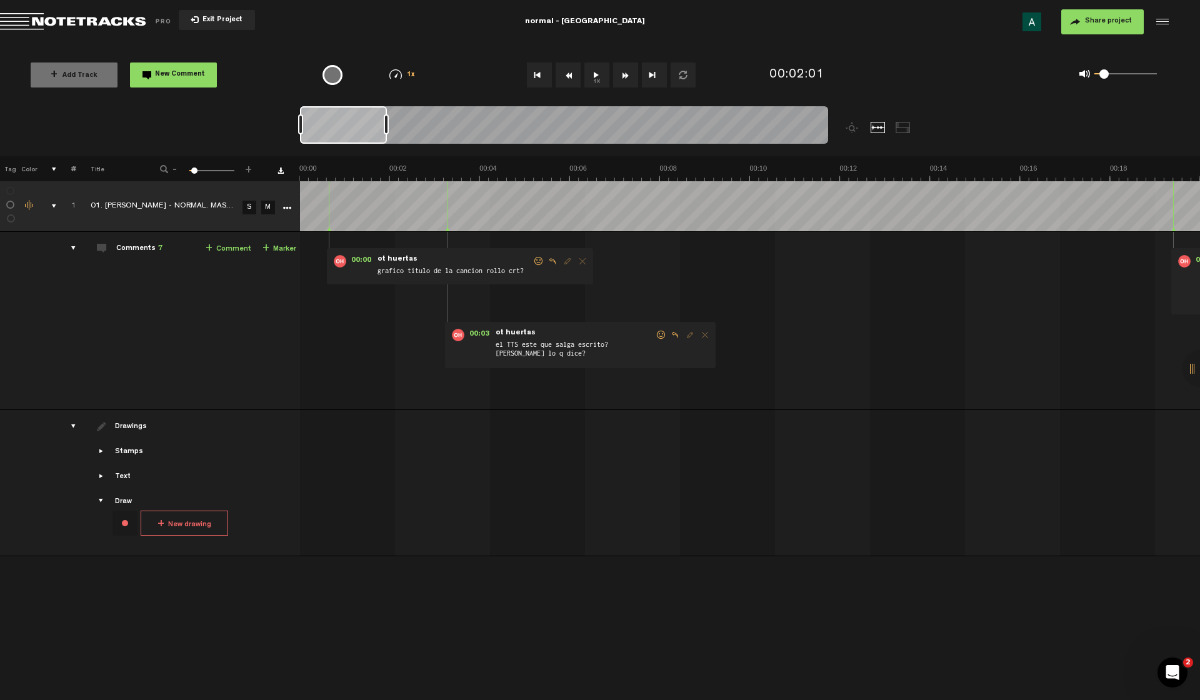
scroll to position [0, 0]
drag, startPoint x: 745, startPoint y: 121, endPoint x: 217, endPoint y: 123, distance: 527.7
click at [210, 123] on nt-zoom-navigation-bar at bounding box center [600, 131] width 1200 height 50
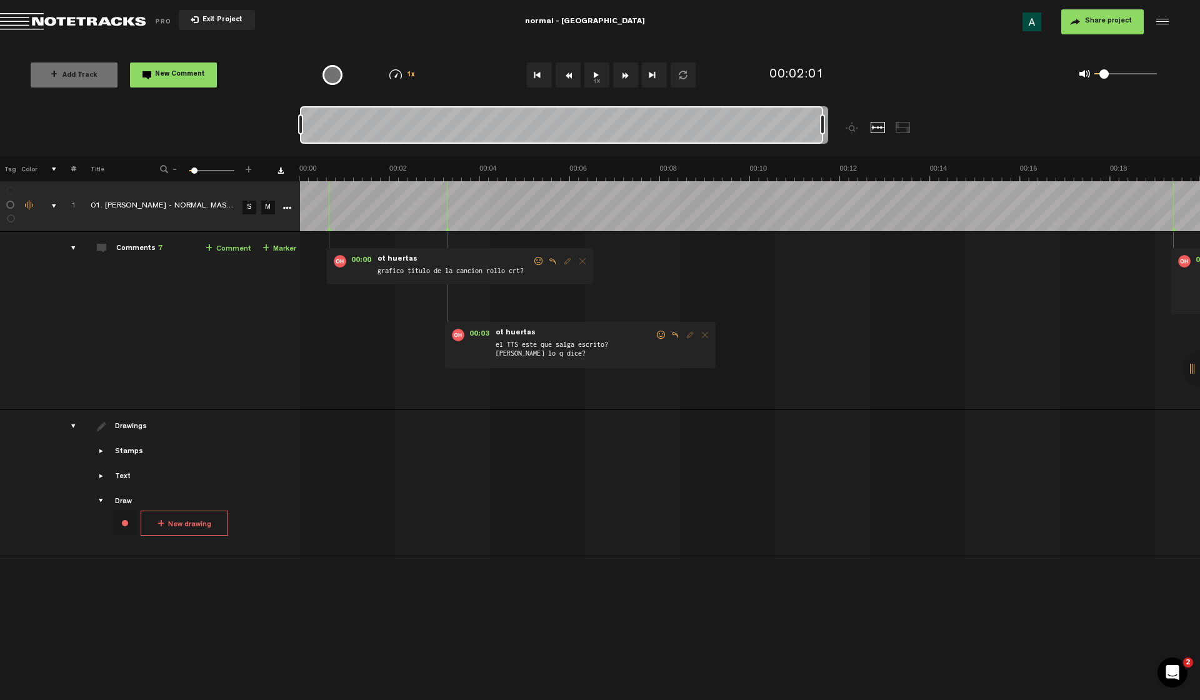
drag, startPoint x: 387, startPoint y: 124, endPoint x: 930, endPoint y: 132, distance: 543.4
click at [930, 132] on div at bounding box center [630, 131] width 660 height 50
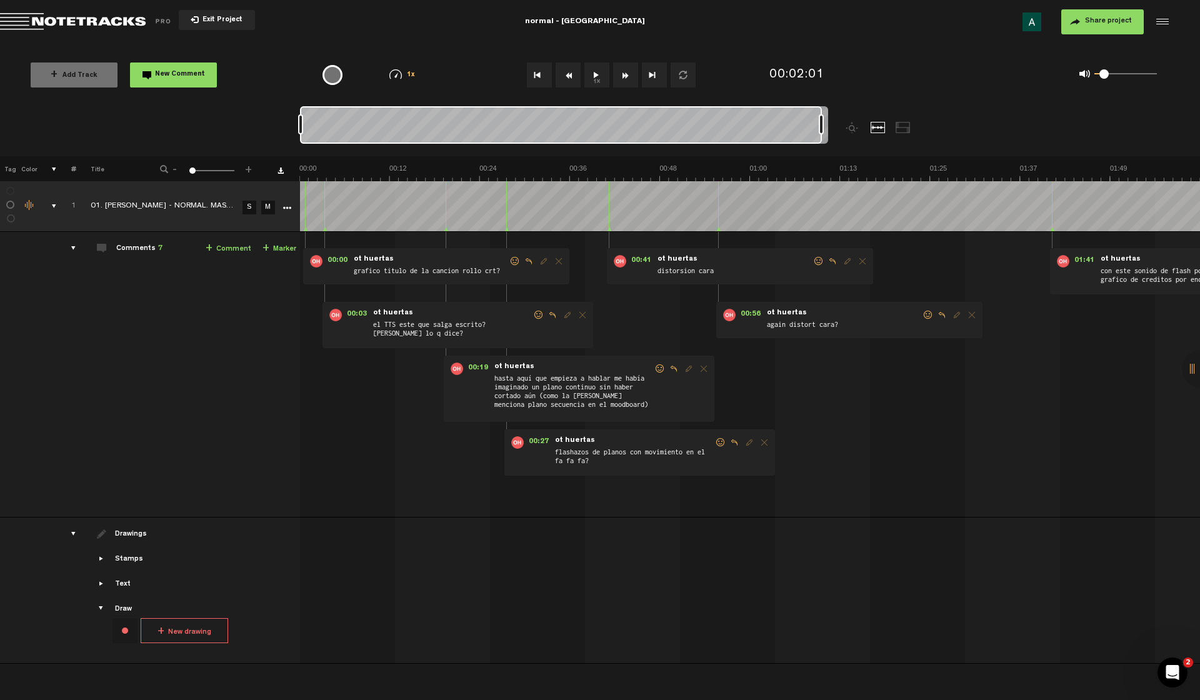
drag, startPoint x: 693, startPoint y: 127, endPoint x: 708, endPoint y: 126, distance: 15.0
click at [708, 126] on div at bounding box center [561, 125] width 522 height 38
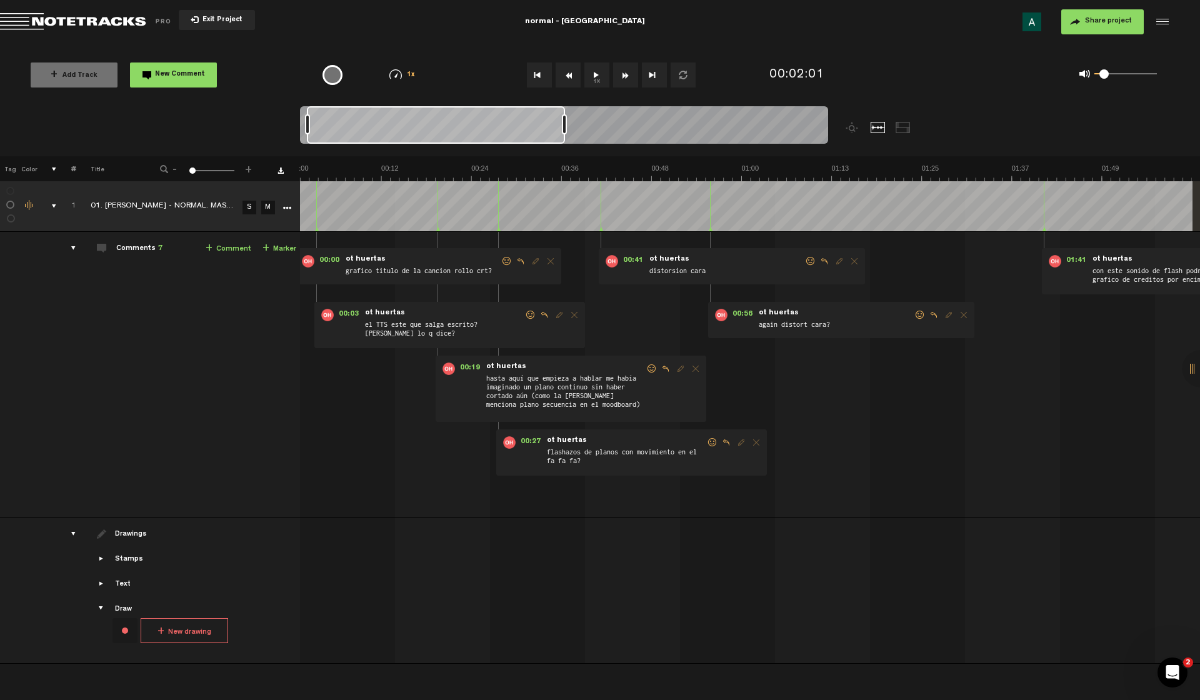
drag, startPoint x: 742, startPoint y: 130, endPoint x: 543, endPoint y: 133, distance: 199.5
click at [565, 133] on div at bounding box center [564, 124] width 5 height 20
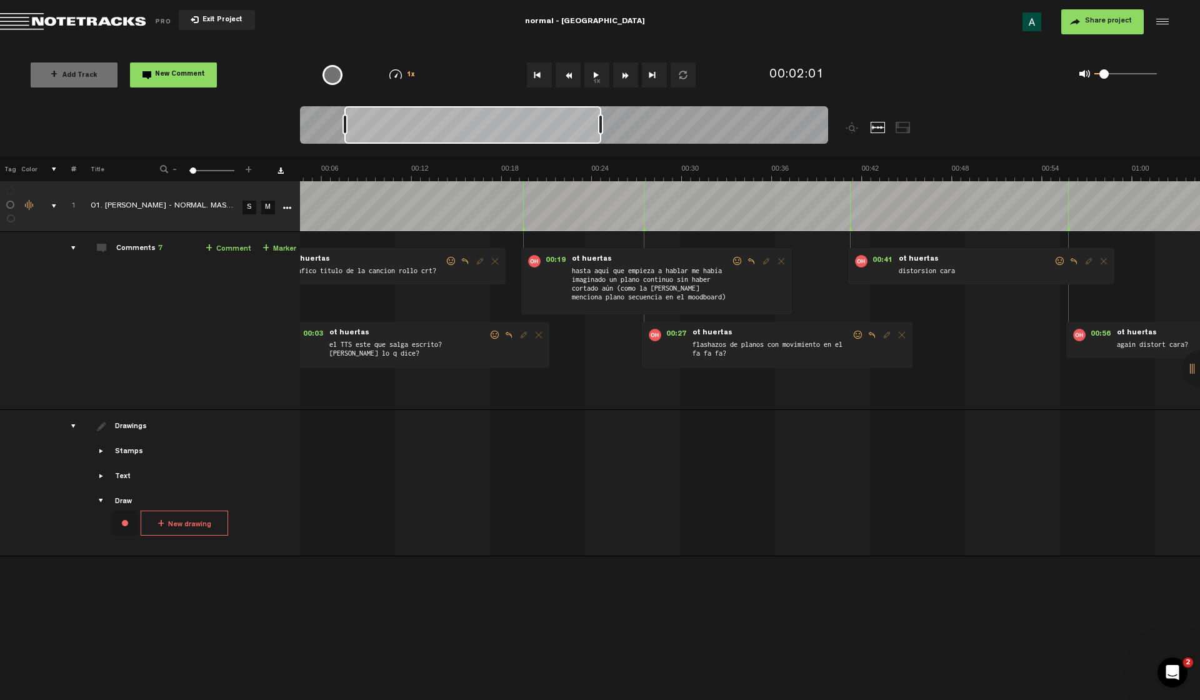
scroll to position [0, 921]
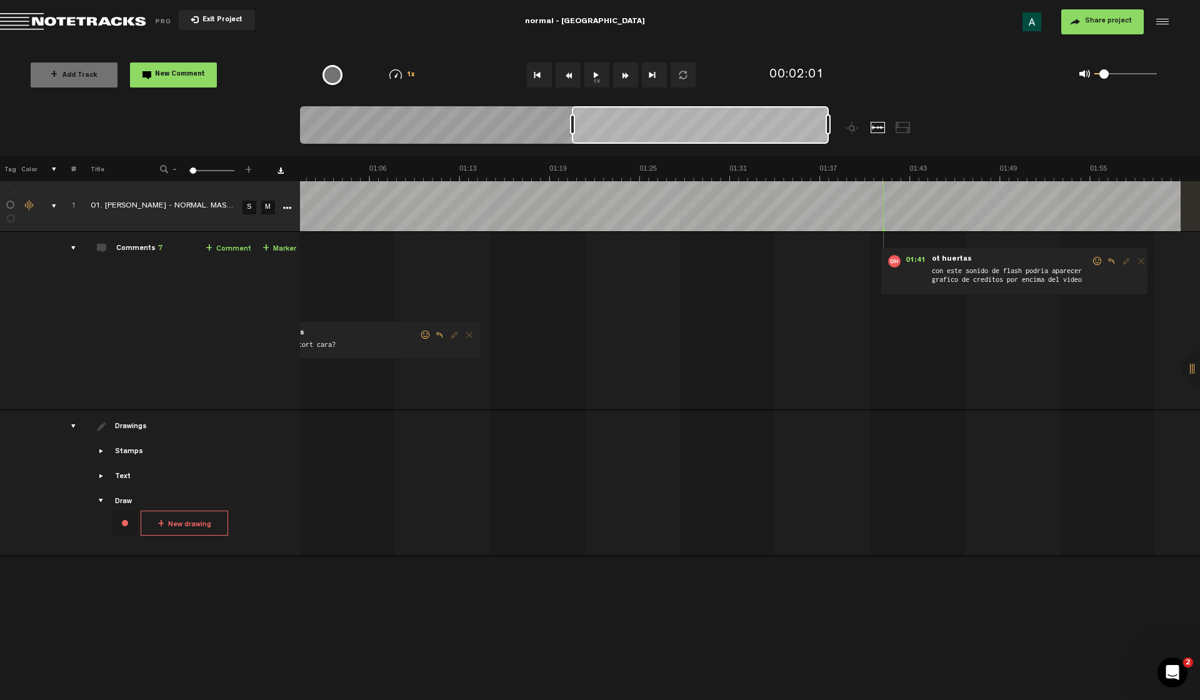
drag, startPoint x: 555, startPoint y: 132, endPoint x: 1018, endPoint y: 128, distance: 463.3
click at [1013, 125] on nt-zoom-navigation-bar at bounding box center [600, 131] width 1200 height 50
drag, startPoint x: 1159, startPoint y: 166, endPoint x: 1105, endPoint y: 173, distance: 54.3
click at [1105, 173] on img at bounding box center [280, 173] width 1802 height 18
drag, startPoint x: 1110, startPoint y: 173, endPoint x: 1200, endPoint y: 179, distance: 89.6
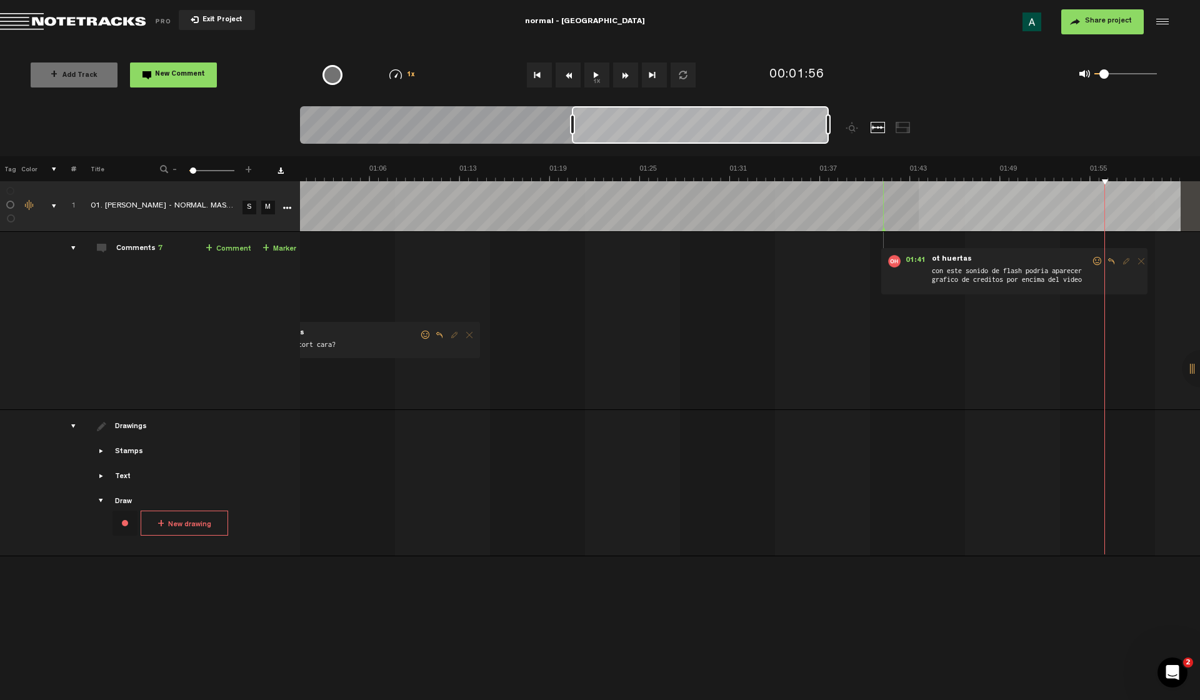
click at [1200, 179] on th at bounding box center [749, 168] width 901 height 25
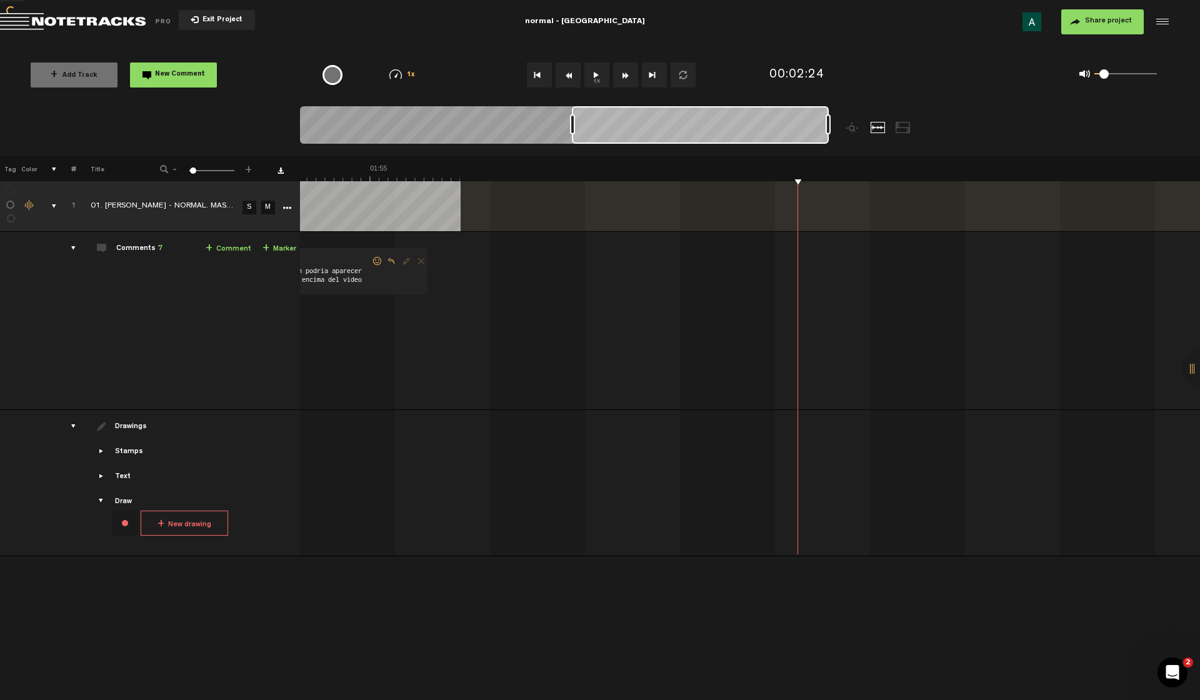
scroll to position [0, 1641]
click at [501, 288] on td "1 01. VIANA - NORMAL. MASTER_2 S M 01. VIANA - NORMAL. MASTER_2 by ot huertas 2…" at bounding box center [750, 321] width 901 height 178
click at [606, 390] on td "1 01. VIANA - NORMAL. MASTER_2 S M 01. VIANA - NORMAL. MASTER_2 by ot huertas 2…" at bounding box center [750, 321] width 901 height 178
click at [650, 320] on td "1 01. VIANA - NORMAL. MASTER_2 S M 01. VIANA - NORMAL. MASTER_2 by ot huertas 2…" at bounding box center [750, 321] width 901 height 178
click at [518, 299] on td "1 01. VIANA - NORMAL. MASTER_2 S M 01. VIANA - NORMAL. MASTER_2 by ot huertas 2…" at bounding box center [750, 321] width 901 height 178
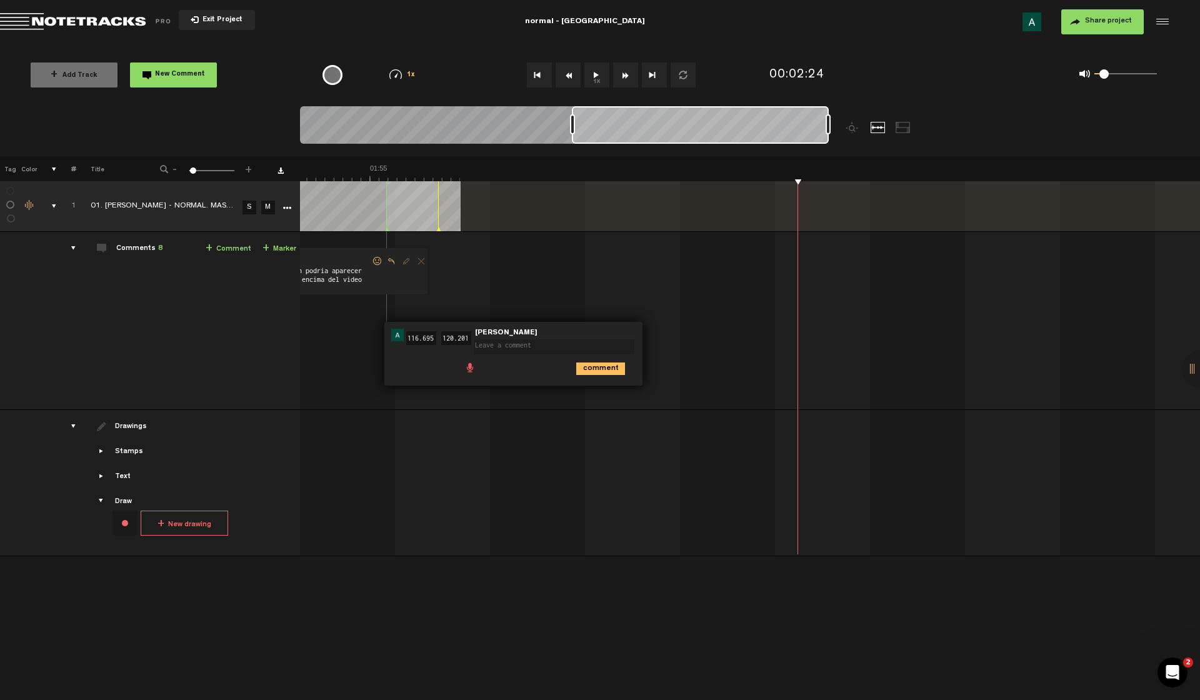
click at [553, 269] on td "1 01. VIANA - NORMAL. MASTER_2 S M 01. VIANA - NORMAL. MASTER_2 by ot huertas 2…" at bounding box center [750, 321] width 901 height 178
click at [798, 181] on div "+ New drawing Tag Color # Title - 1 100 2 + 1 01. VIANA - NORMAL. MASTER_2 S M …" at bounding box center [600, 343] width 1200 height 375
drag, startPoint x: 798, startPoint y: 181, endPoint x: 698, endPoint y: 196, distance: 100.5
click at [698, 196] on audio-loader at bounding box center [750, 206] width 901 height 50
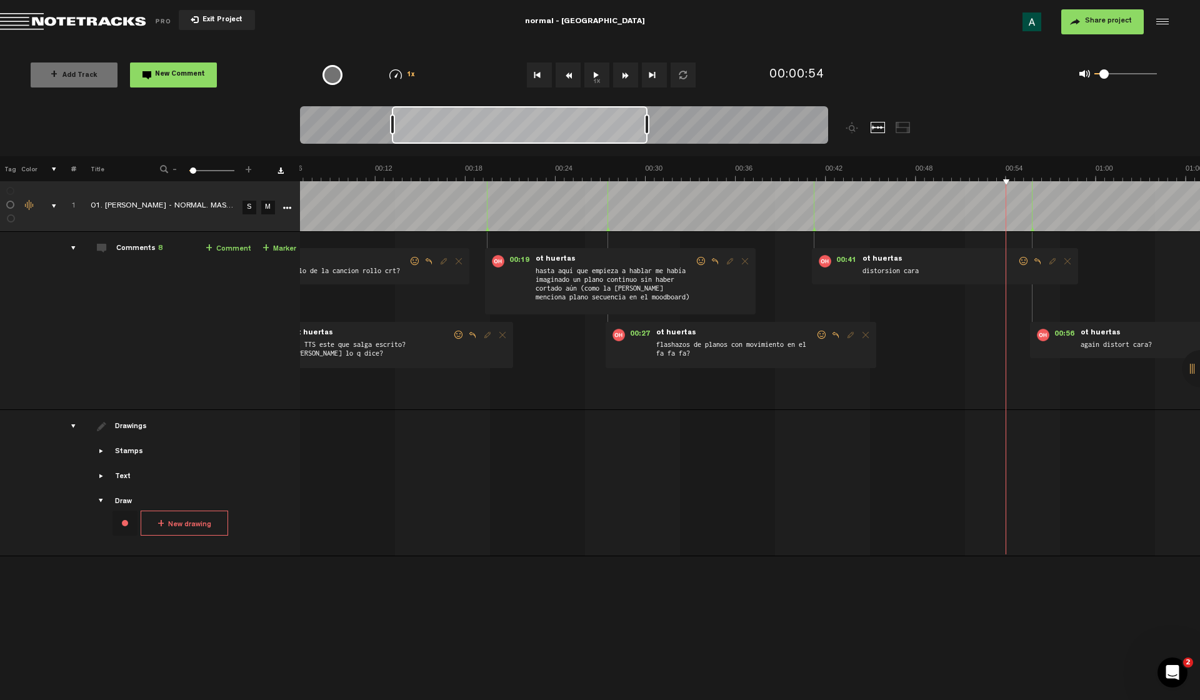
scroll to position [0, 925]
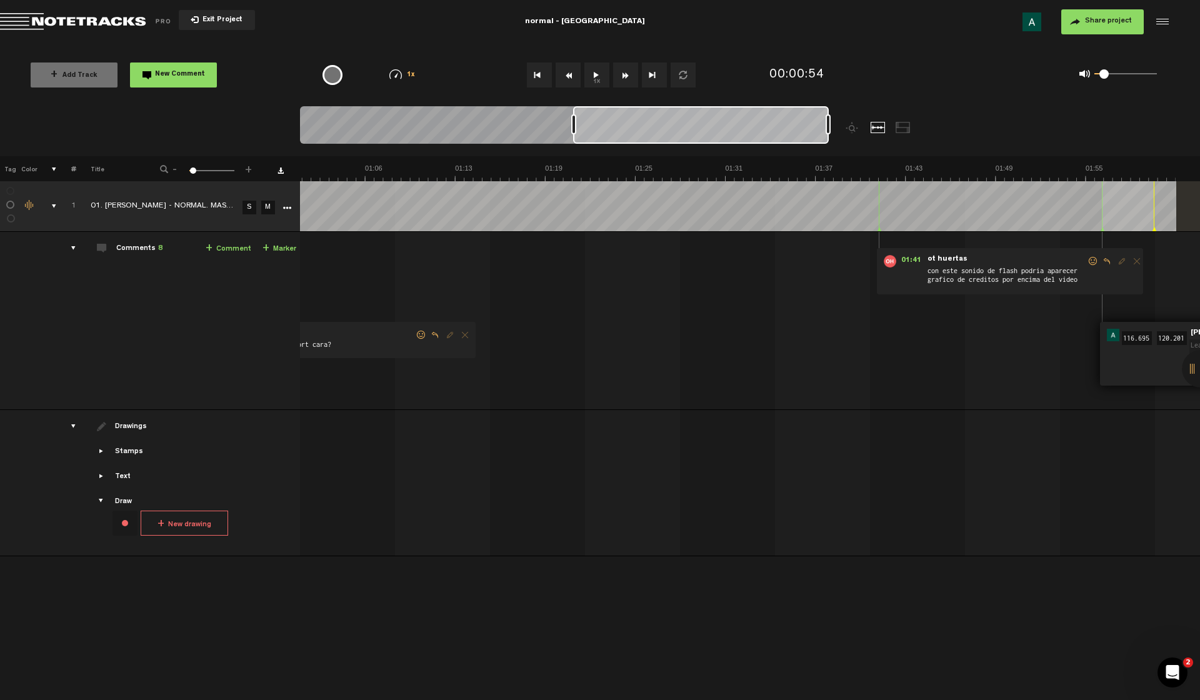
drag, startPoint x: 797, startPoint y: 132, endPoint x: 1104, endPoint y: 191, distance: 312.6
click at [1083, 44] on div "Loading... 100% + Add Track New Comment 1x 0.25x 0.5x 0.75x 1x 1.25x 1.5x 1.75x…" at bounding box center [600, 44] width 1200 height 0
drag, startPoint x: 1118, startPoint y: 363, endPoint x: 1104, endPoint y: 334, distance: 32.7
click at [1032, 356] on td "1 01. VIANA - NORMAL. MASTER_2 S M 01. VIANA - NORMAL. MASTER_2 by ot huertas 2…" at bounding box center [750, 321] width 901 height 178
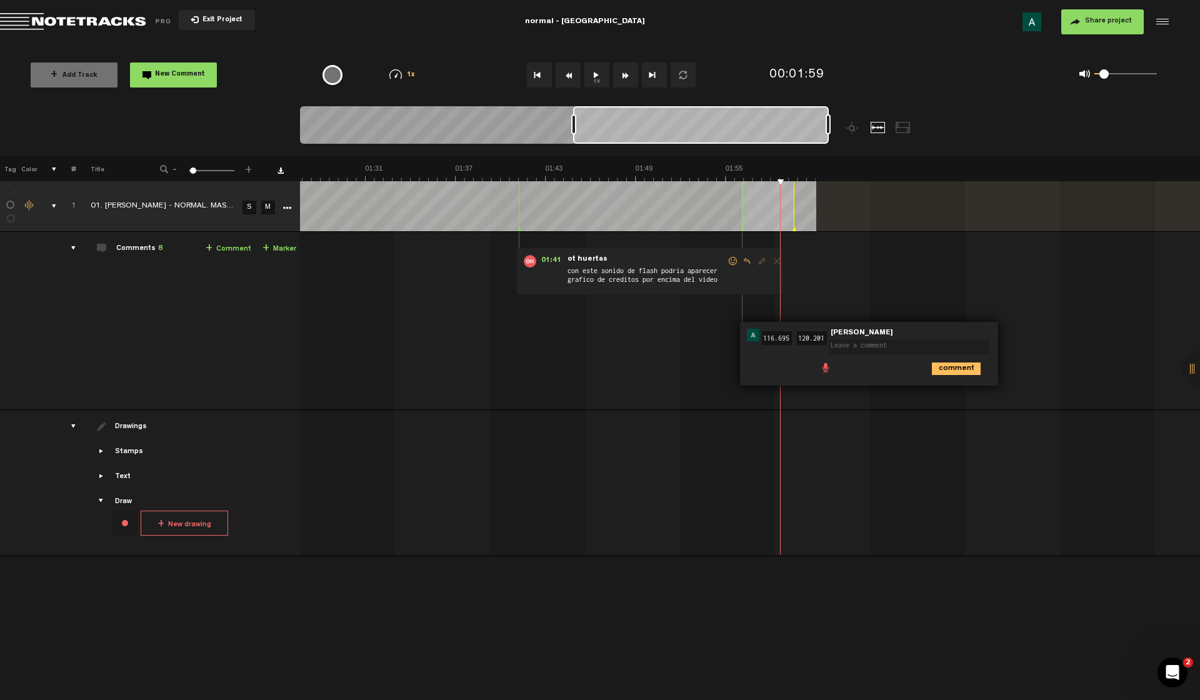
click at [1141, 218] on audio-loader at bounding box center [750, 206] width 901 height 50
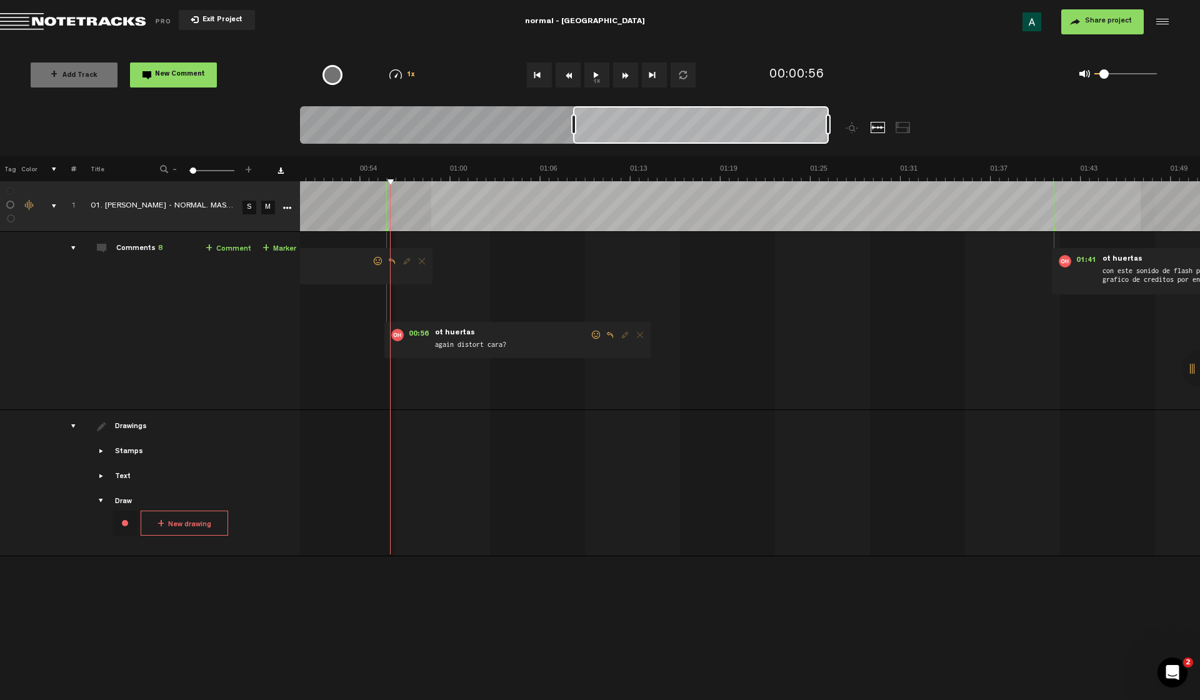
click at [431, 184] on div "+ New drawing Tag Color # Title - 1 100 2 + 1 01. VIANA - NORMAL. MASTER_2 S M …" at bounding box center [600, 343] width 1200 height 375
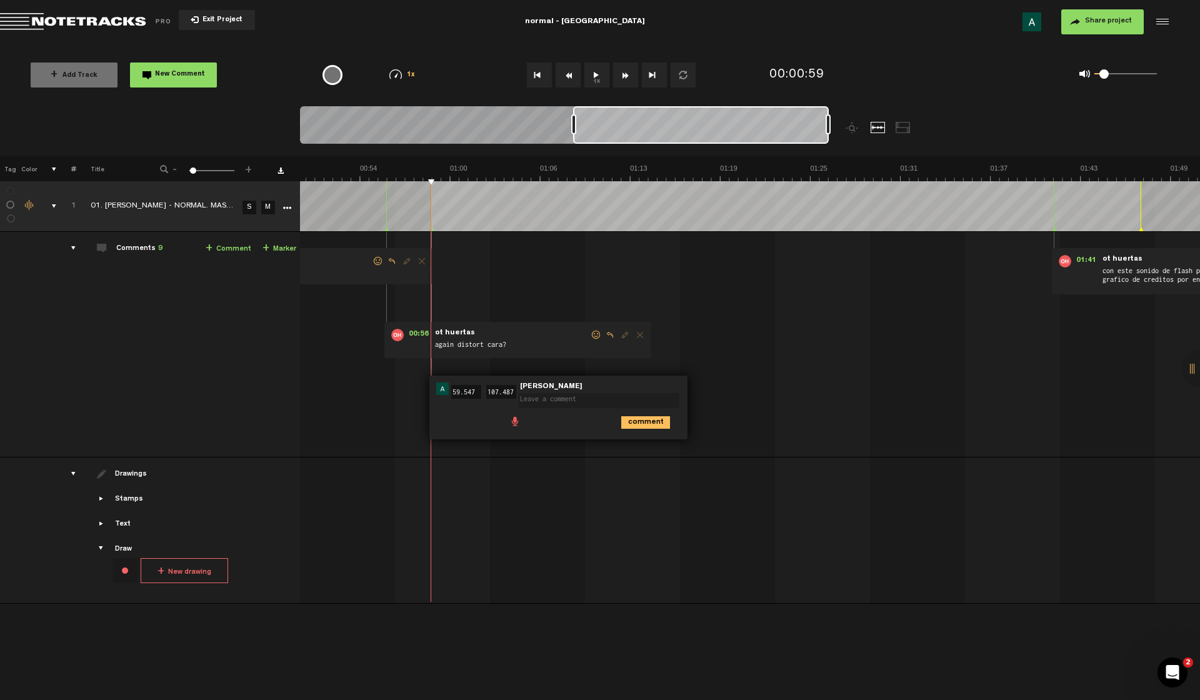
click at [819, 348] on td "1 01. VIANA - NORMAL. MASTER_2 S M 01. VIANA - NORMAL. MASTER_2 by ot huertas 2…" at bounding box center [750, 345] width 901 height 226
click at [695, 419] on td "1 01. VIANA - NORMAL. MASTER_2 S M 01. VIANA - NORMAL. MASTER_2 by ot huertas 2…" at bounding box center [750, 345] width 901 height 226
click at [601, 403] on textarea at bounding box center [599, 400] width 161 height 15
click at [696, 378] on td "1 01. VIANA - NORMAL. MASTER_2 S M 01. VIANA - NORMAL. MASTER_2 by ot huertas 2…" at bounding box center [750, 345] width 901 height 226
drag, startPoint x: 440, startPoint y: 400, endPoint x: 483, endPoint y: 401, distance: 43.8
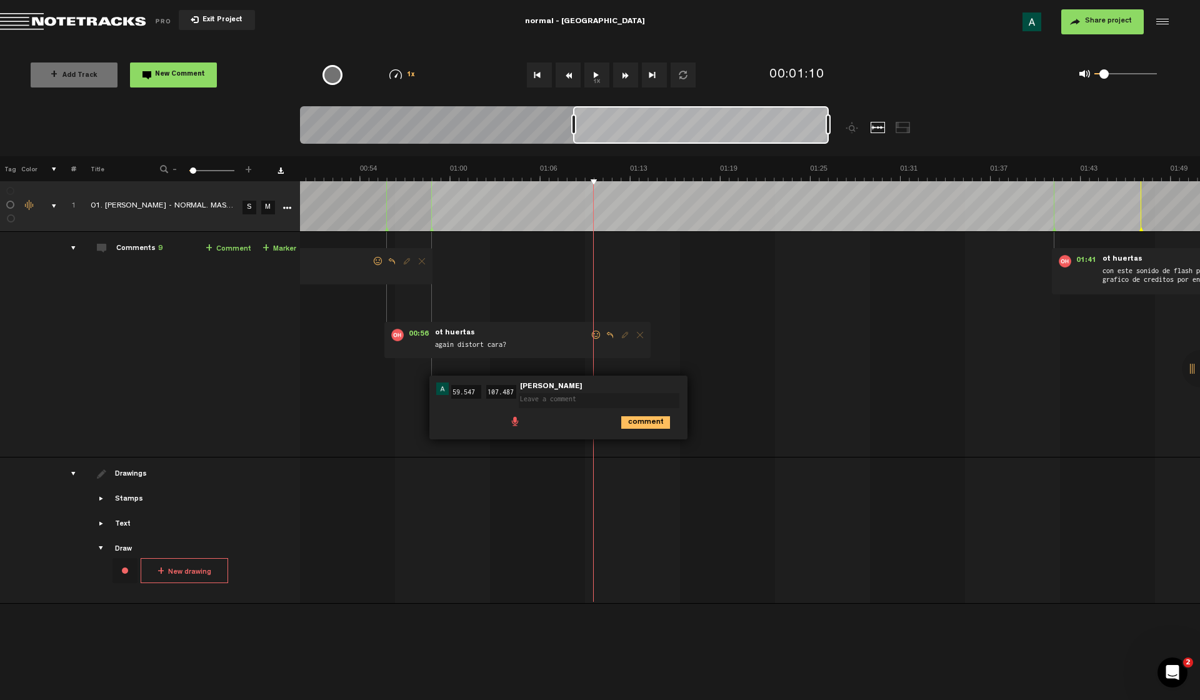
click at [483, 401] on div "00:59 59.547 - 01:47 107.487 • Andrés Villalobos: "" Andrés Villalobos comment" at bounding box center [559, 408] width 258 height 64
click at [831, 128] on div at bounding box center [630, 131] width 660 height 50
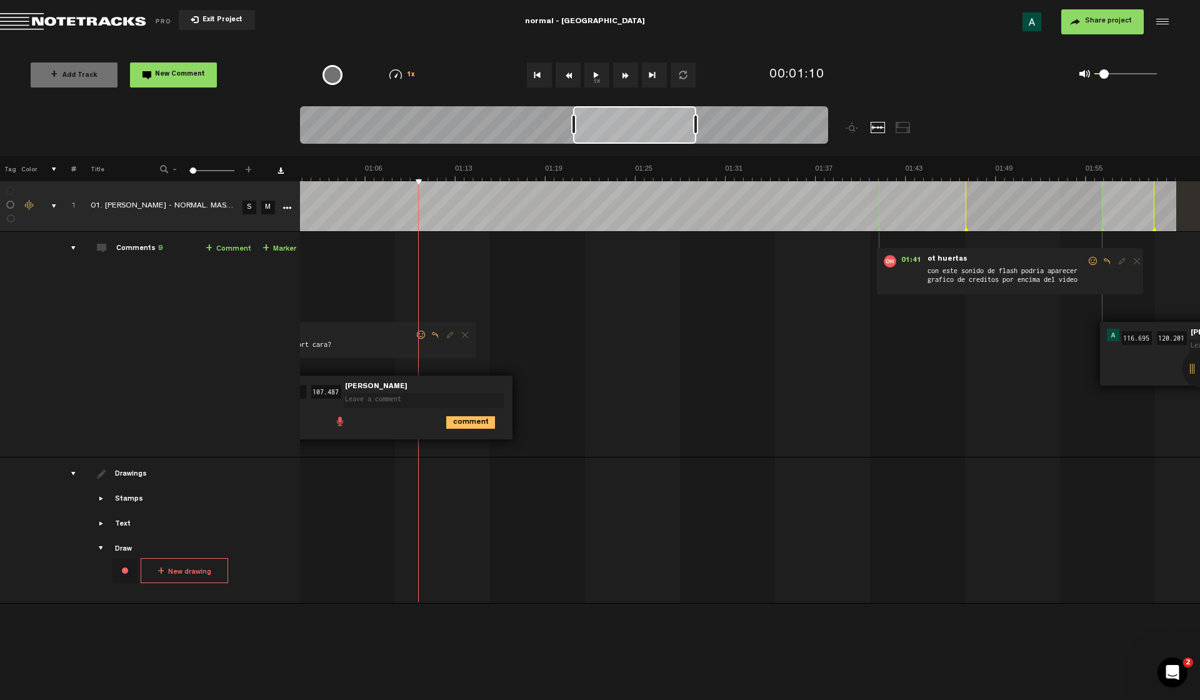
drag, startPoint x: 827, startPoint y: 128, endPoint x: 695, endPoint y: 144, distance: 133.6
click at [695, 144] on div at bounding box center [564, 127] width 528 height 42
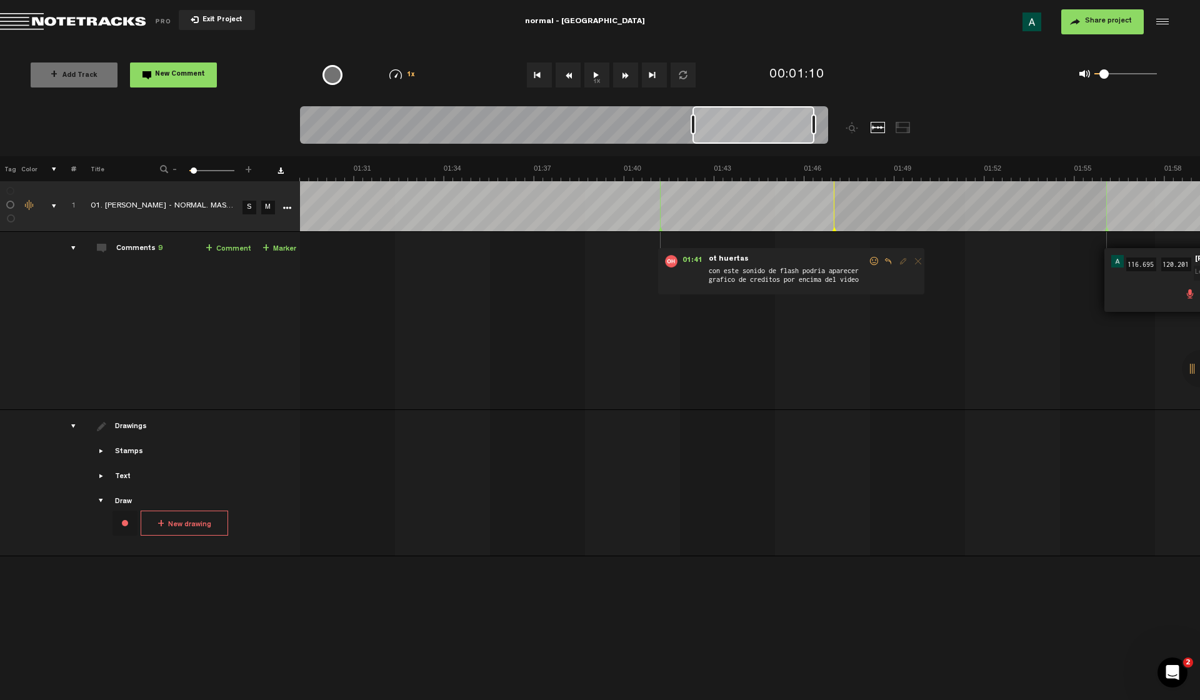
scroll to position [0, 2763]
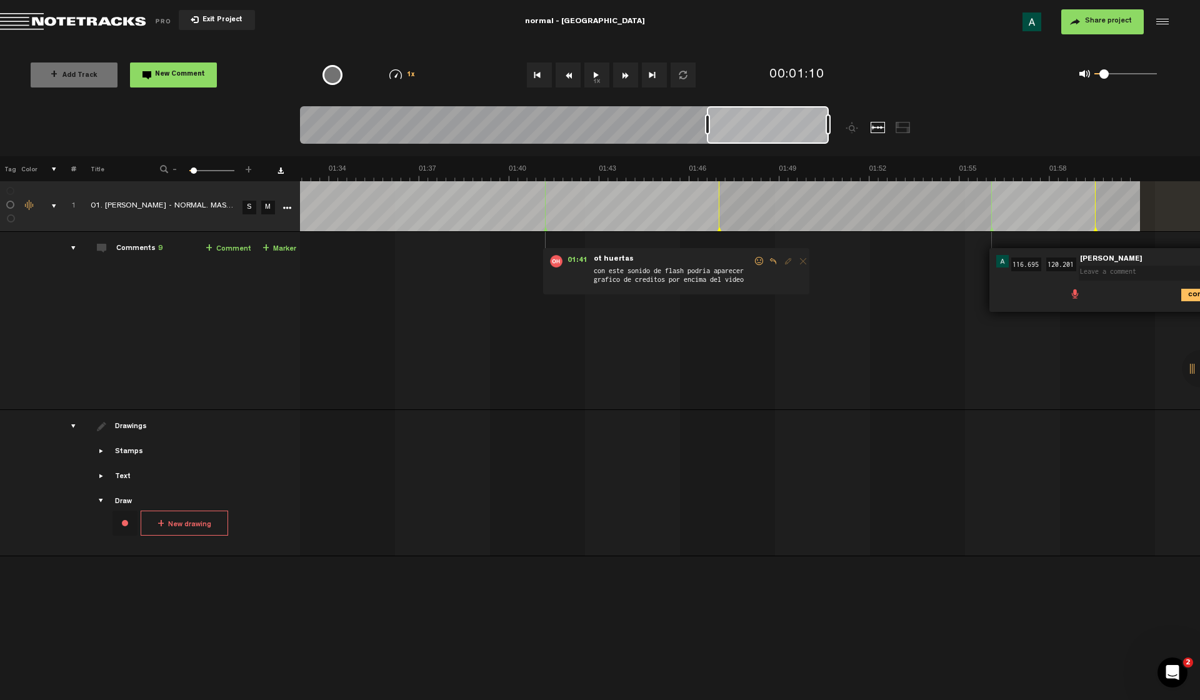
drag, startPoint x: 635, startPoint y: 131, endPoint x: 870, endPoint y: 156, distance: 236.4
click at [870, 44] on div "Loading... 100% + Add Track New Comment 1x 0.25x 0.5x 0.75x 1x 1.25x 1.5x 1.75x…" at bounding box center [600, 44] width 1200 height 0
click at [1035, 233] on tbody "1 01. VIANA - NORMAL. MASTER_2 S M Export to Headliner Update Download Download…" at bounding box center [600, 368] width 1201 height 375
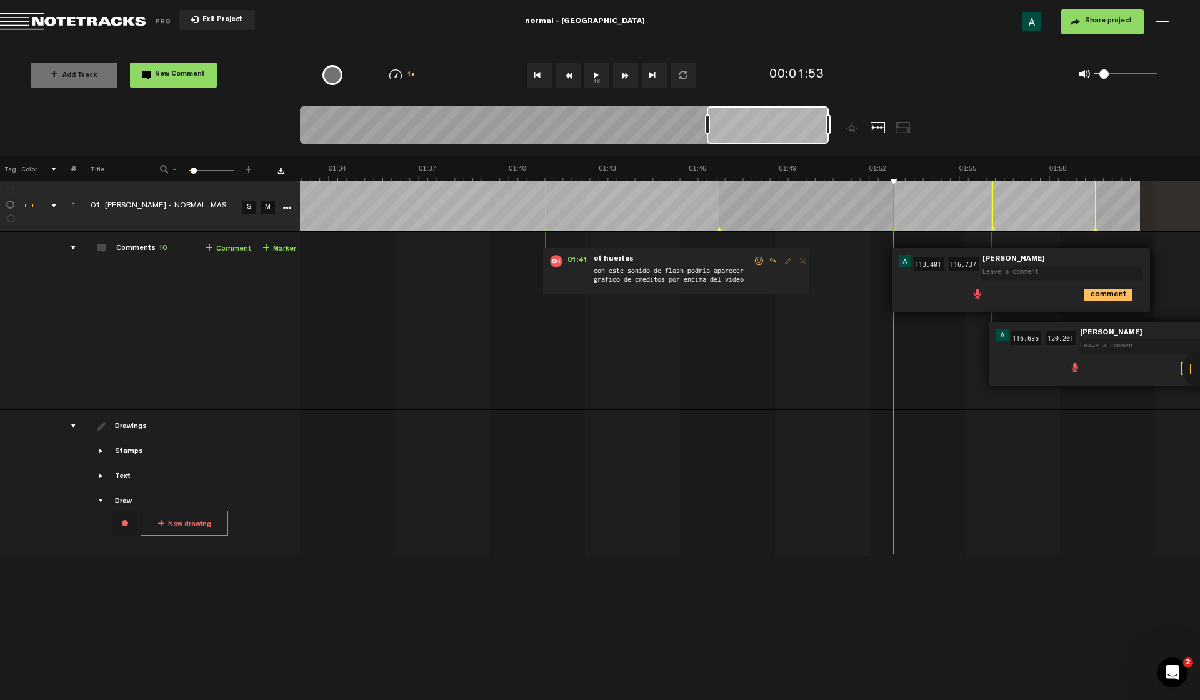
drag, startPoint x: 1147, startPoint y: 371, endPoint x: 1033, endPoint y: 359, distance: 114.5
click at [1019, 381] on div "01:56 116.695 - 02:00 120.201 • Andrés Villalobos: "" Andrés Villalobos comment" at bounding box center [1119, 354] width 258 height 64
click at [1102, 294] on icon "comment" at bounding box center [1108, 295] width 49 height 13
click at [1181, 264] on span "Delete comment" at bounding box center [1179, 261] width 15 height 9
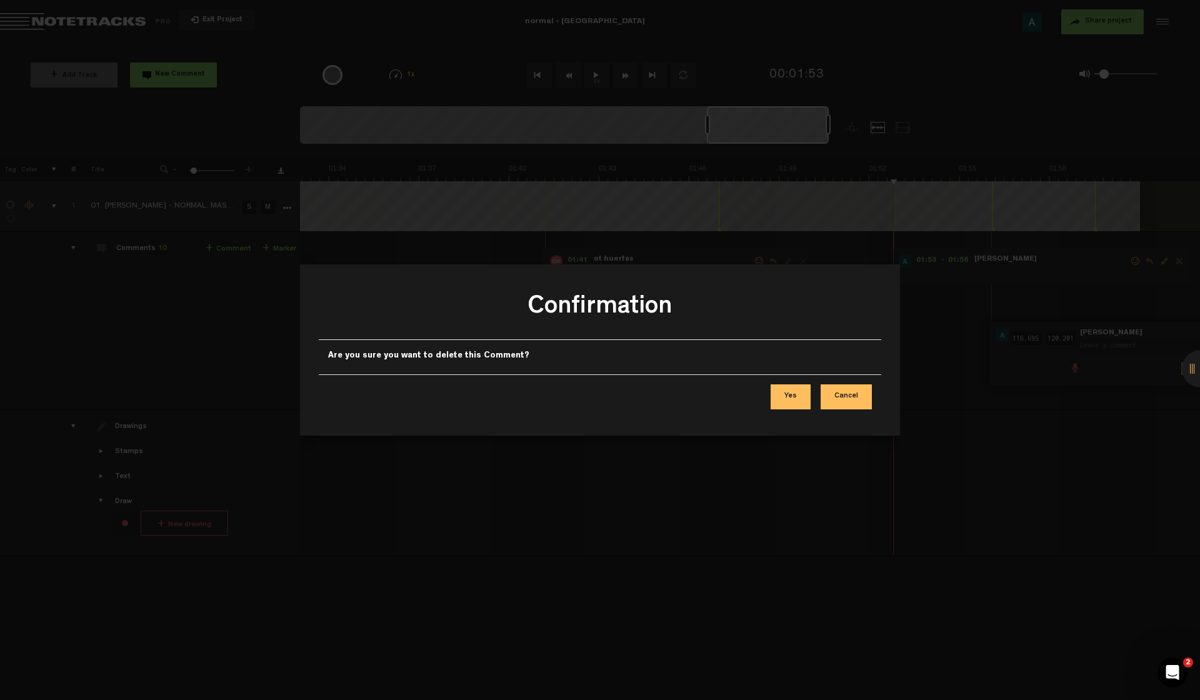
click at [787, 393] on button "Yes" at bounding box center [791, 397] width 40 height 25
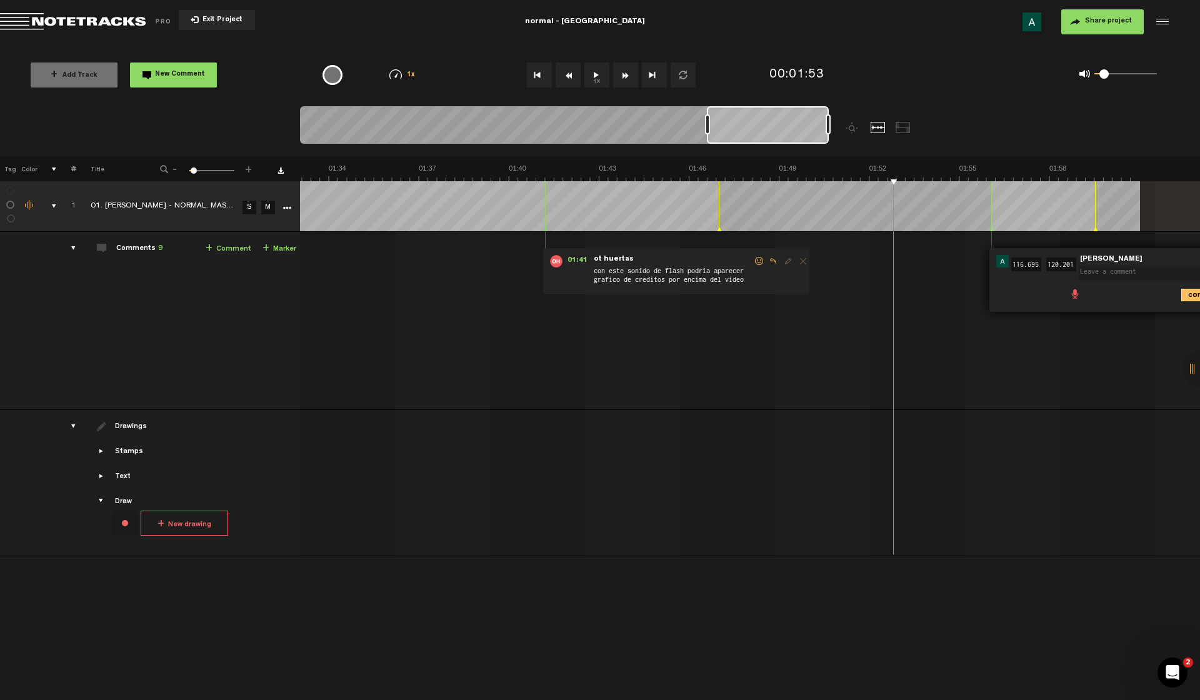
click at [1198, 297] on icon "comment" at bounding box center [1206, 295] width 49 height 13
drag, startPoint x: 1112, startPoint y: 272, endPoint x: 991, endPoint y: 281, distance: 121.0
click at [994, 282] on div "01:56 - 02:00 • Andrés Villalobos: "" Andrés Villalobos" at bounding box center [1139, 266] width 298 height 36
drag, startPoint x: 778, startPoint y: 123, endPoint x: 853, endPoint y: 132, distance: 76.2
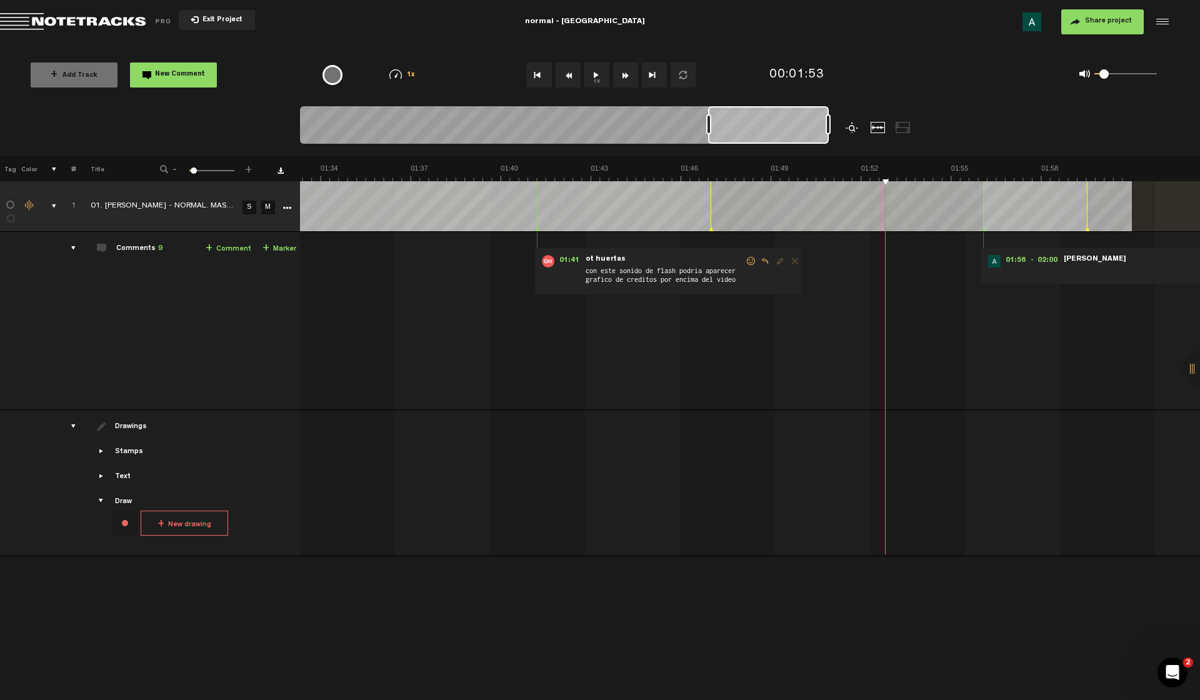
click at [853, 132] on div at bounding box center [630, 131] width 660 height 50
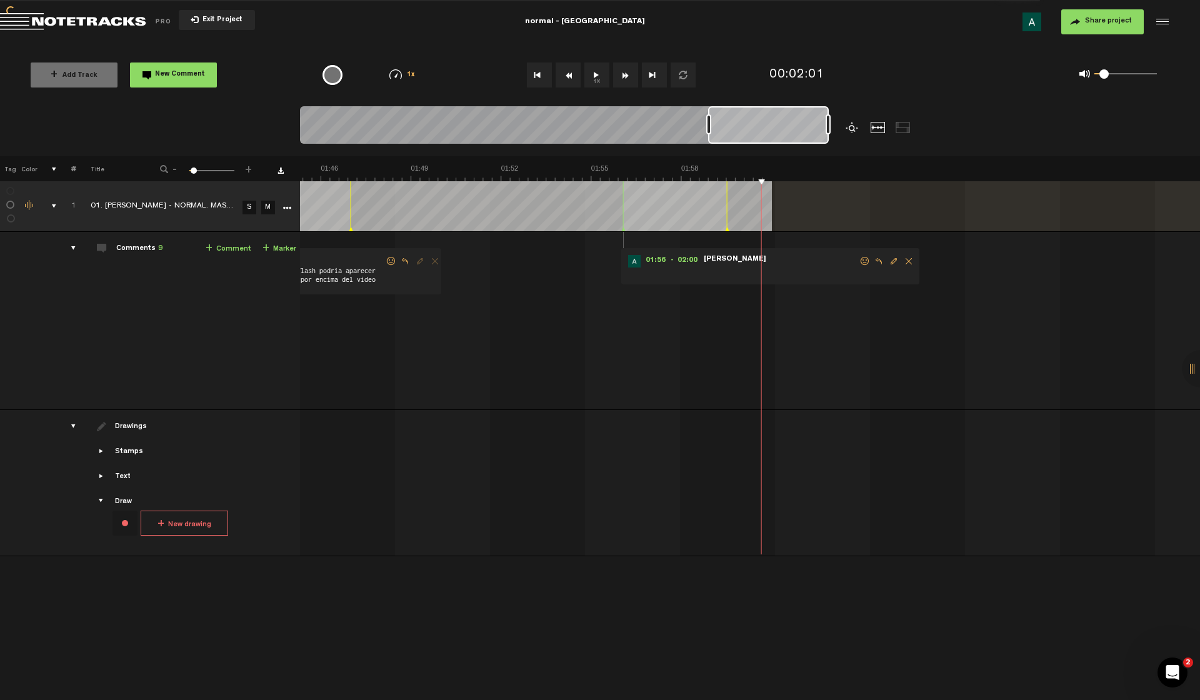
scroll to position [0, 3132]
click at [908, 263] on span "Delete comment" at bounding box center [909, 261] width 15 height 9
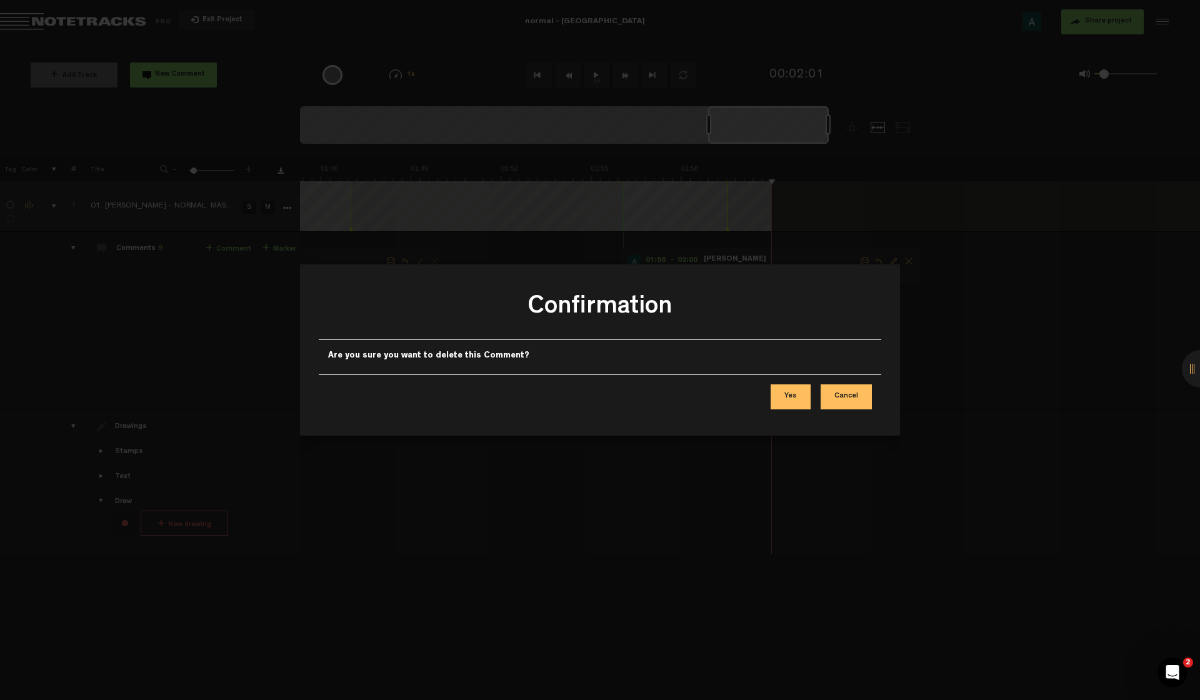
click at [800, 400] on button "Yes" at bounding box center [791, 397] width 40 height 25
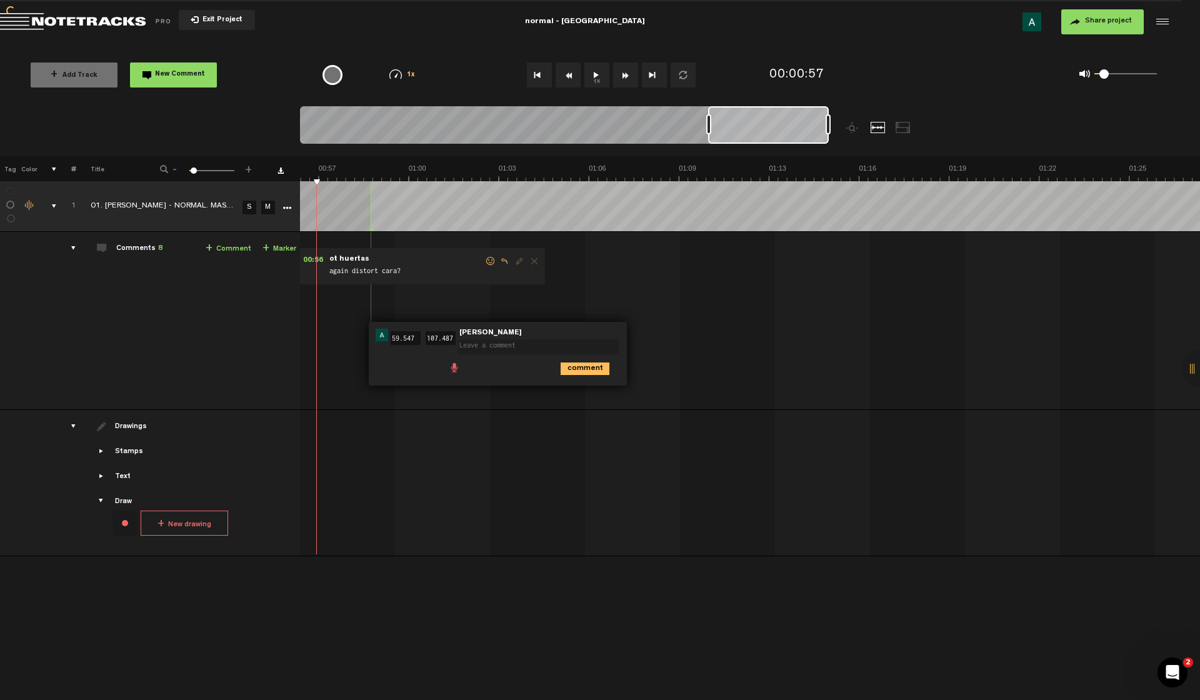
scroll to position [0, 1589]
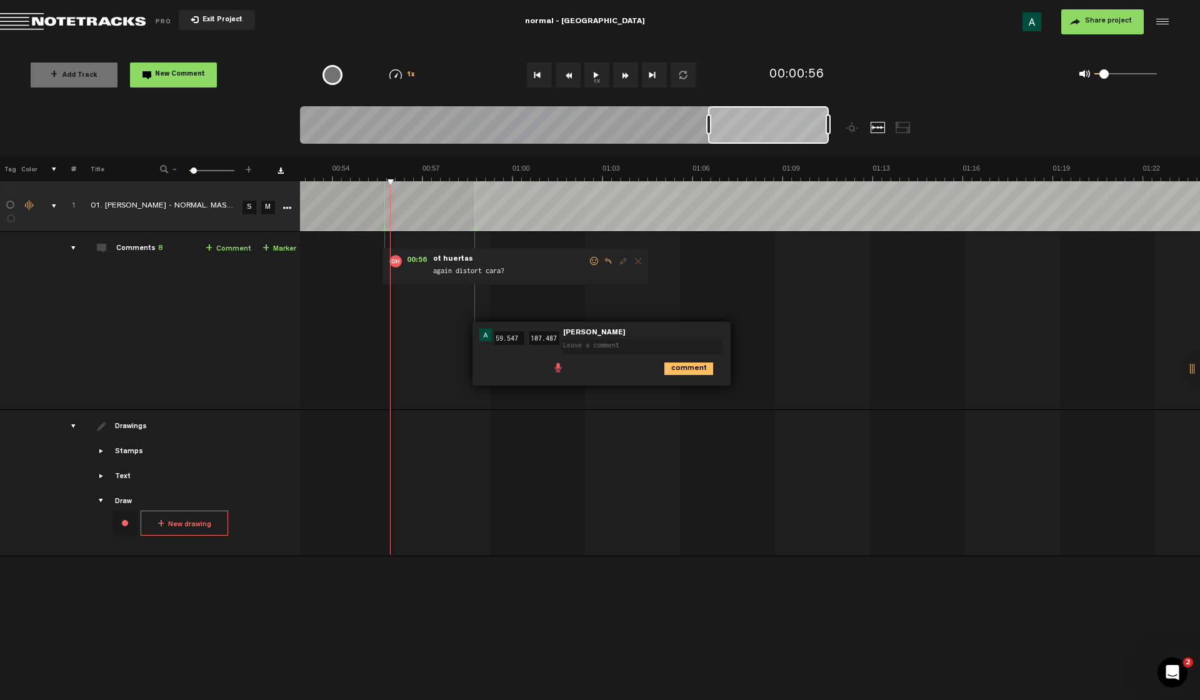
click at [686, 361] on ul "comment" at bounding box center [637, 368] width 170 height 14
click at [685, 370] on icon "comment" at bounding box center [689, 369] width 49 height 13
click at [763, 336] on span "Delete comment" at bounding box center [760, 335] width 15 height 9
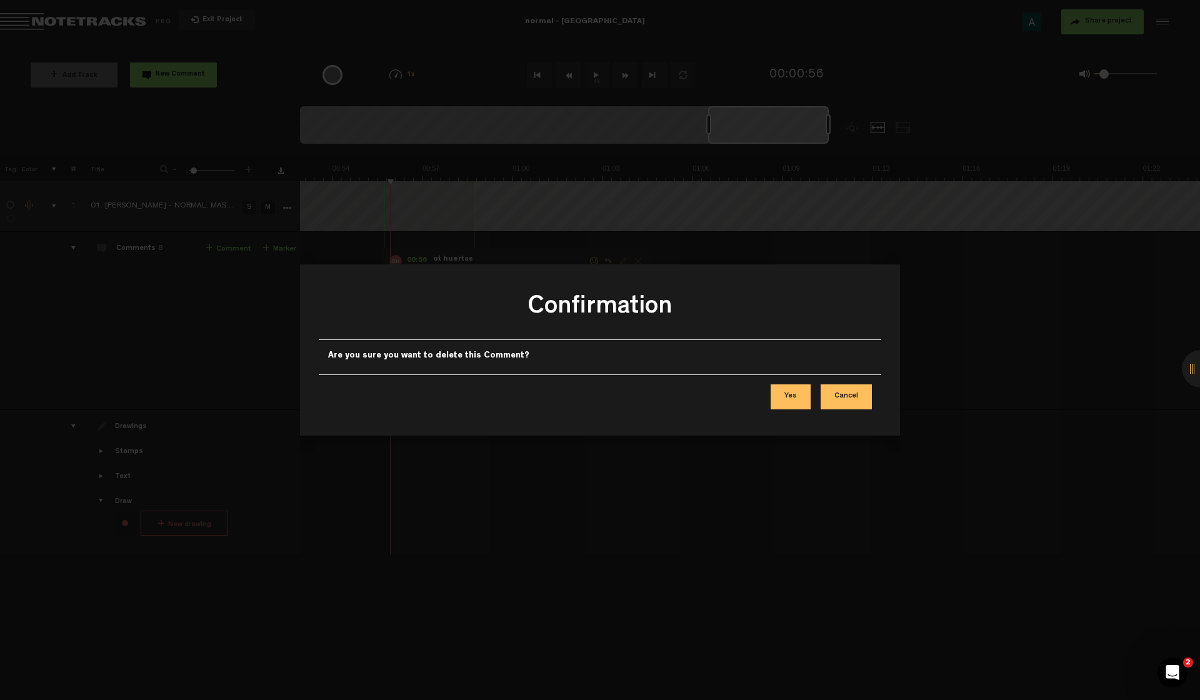
click at [788, 395] on button "Yes" at bounding box center [791, 397] width 40 height 25
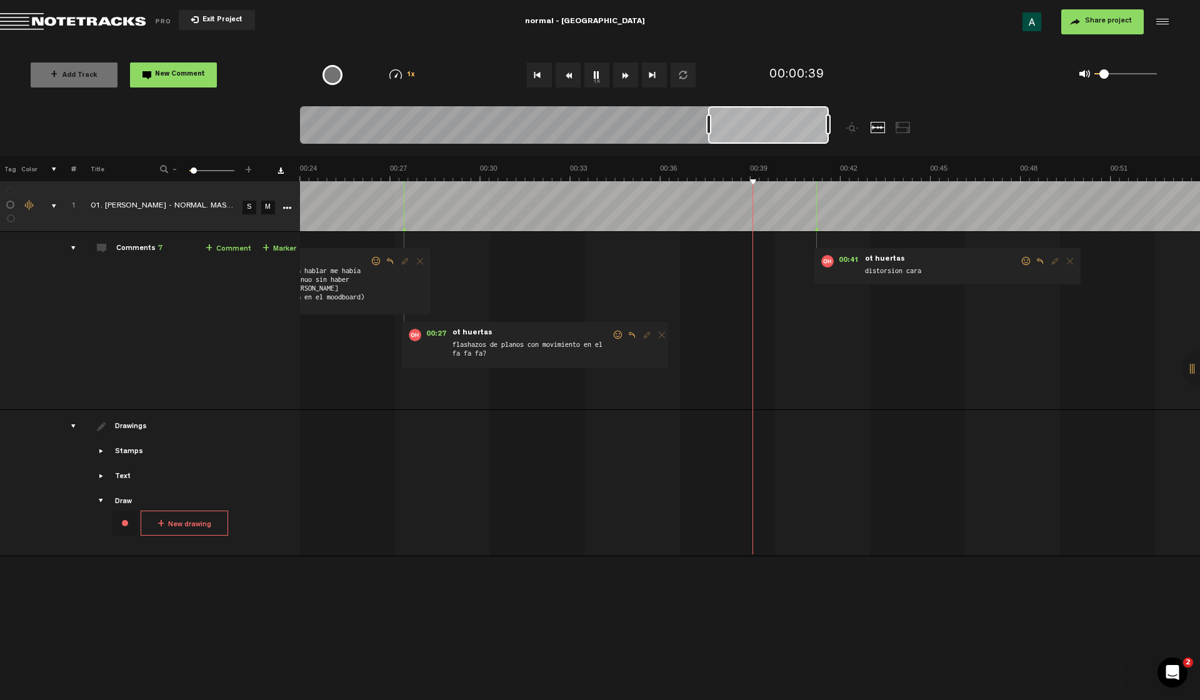
scroll to position [0, 720]
click at [633, 336] on span "Reply to comment" at bounding box center [632, 335] width 15 height 9
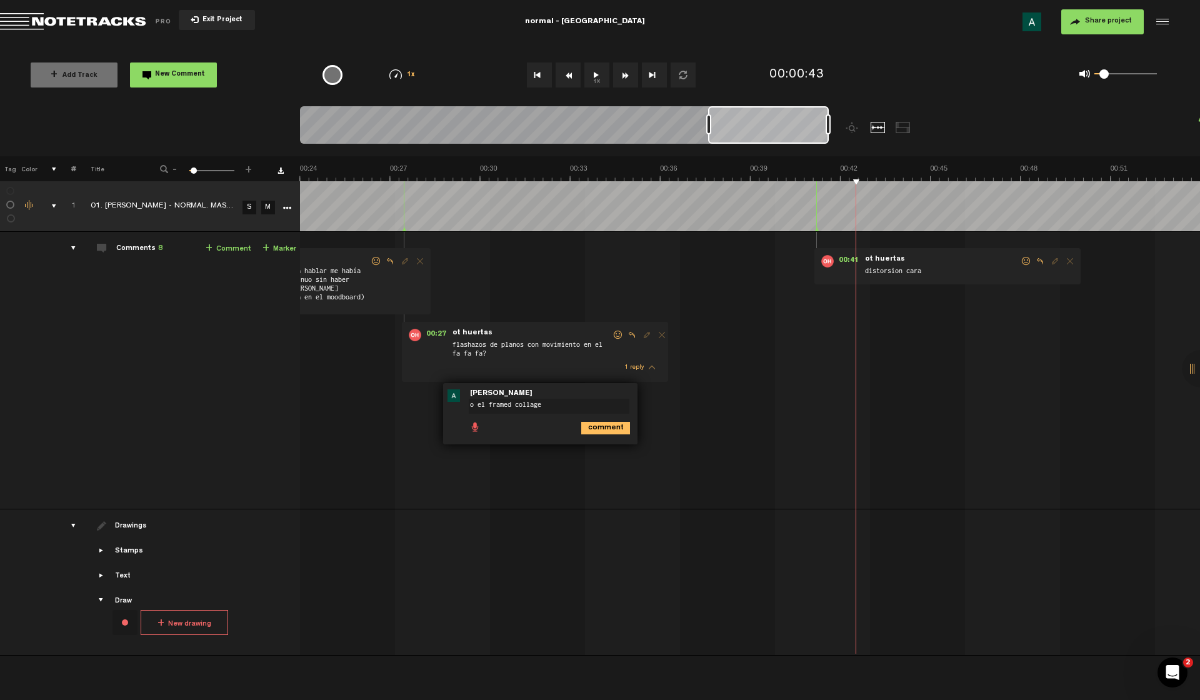
type textarea "o el framed collage"
click at [636, 445] on td "1 01. VIANA - NORMAL. MASTER_2 S M 01. VIANA - NORMAL. MASTER_2 by ot huertas 3…" at bounding box center [750, 371] width 901 height 278
click at [603, 427] on icon "comment" at bounding box center [605, 428] width 49 height 13
click at [480, 424] on p "🤙" at bounding box center [479, 423] width 13 height 15
click at [481, 427] on p "🤙" at bounding box center [479, 423] width 13 height 15
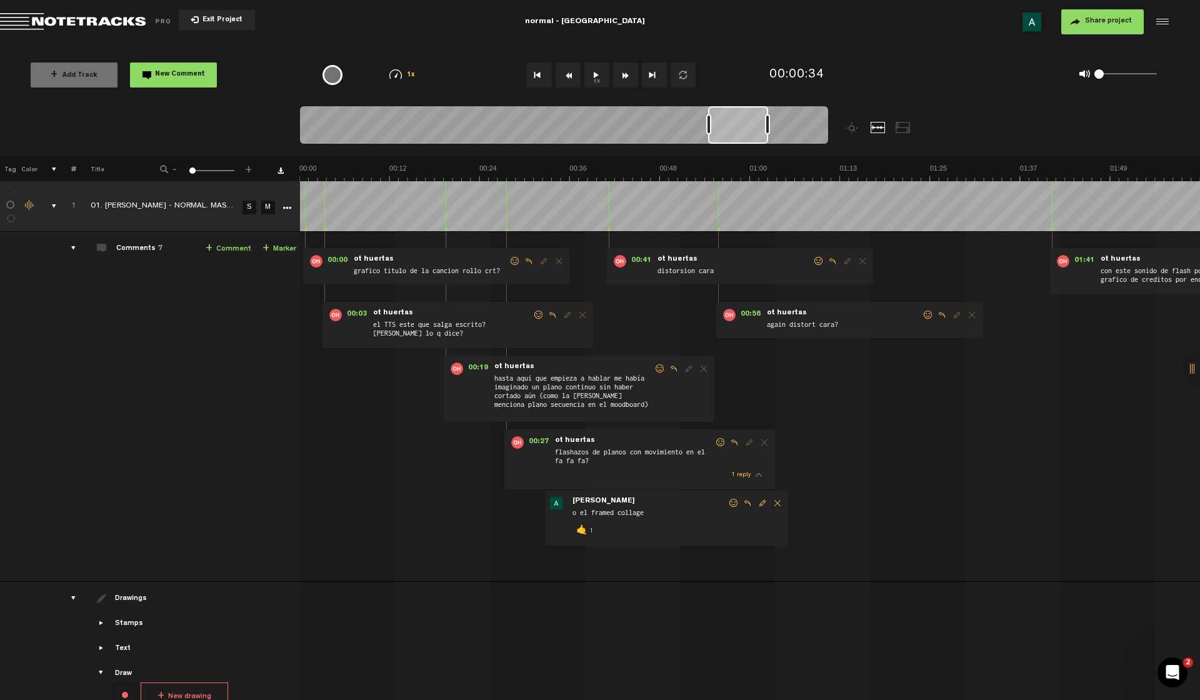
scroll to position [0, 0]
drag, startPoint x: 196, startPoint y: 172, endPoint x: 181, endPoint y: 183, distance: 18.4
click at [181, 183] on div "+ New drawing Tag Color # Title - 1 100 1 + 1 01. VIANA - NORMAL. MASTER_2 S M …" at bounding box center [600, 429] width 1200 height 547
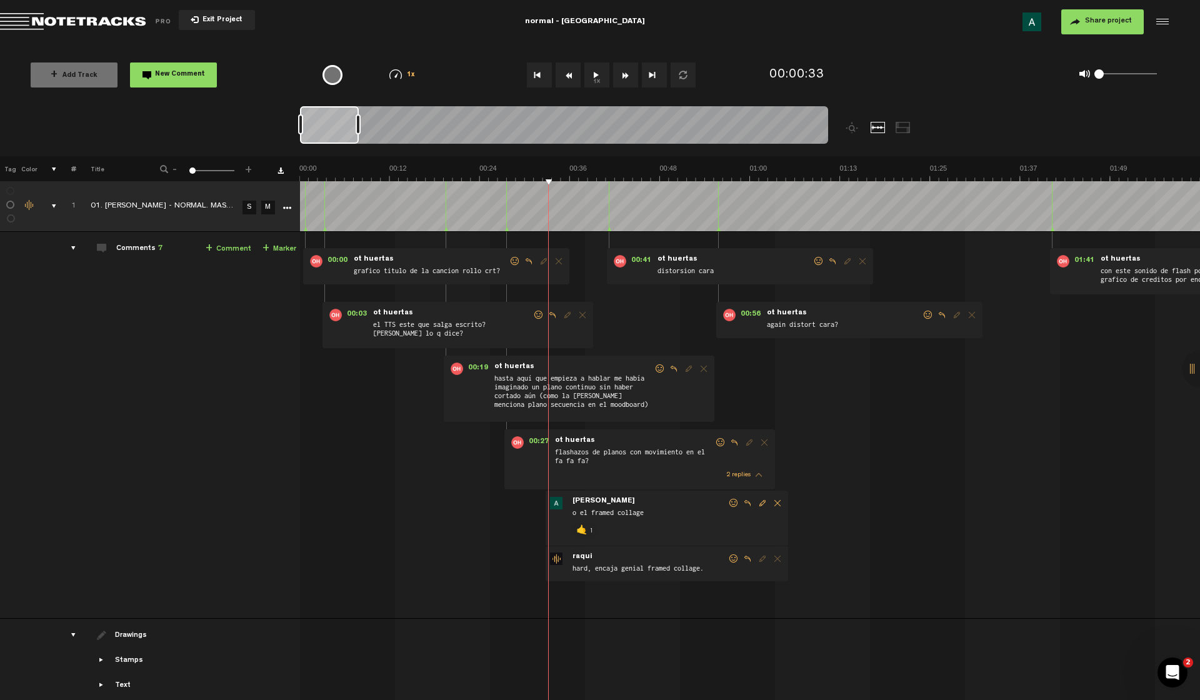
drag, startPoint x: 725, startPoint y: 129, endPoint x: 296, endPoint y: 137, distance: 429.6
click at [296, 137] on nt-zoom-navigation-bar at bounding box center [600, 131] width 1200 height 50
click at [682, 71] on button "Loop" at bounding box center [683, 75] width 25 height 25
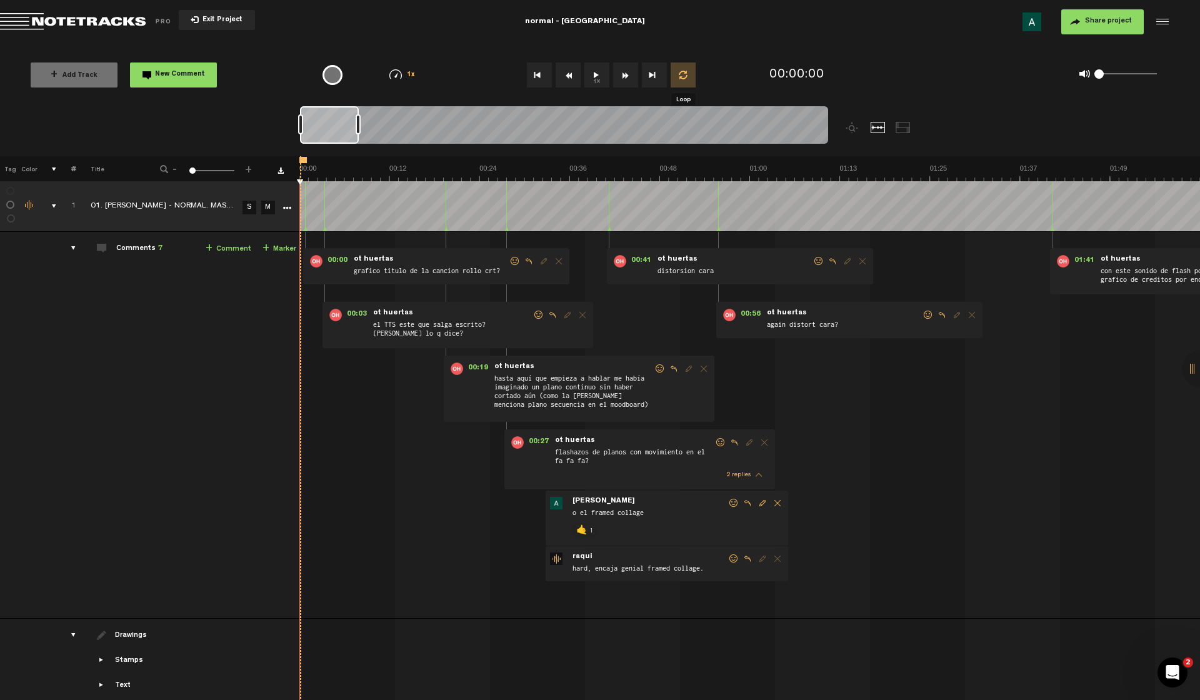
click at [687, 78] on button "Loop" at bounding box center [683, 75] width 25 height 25
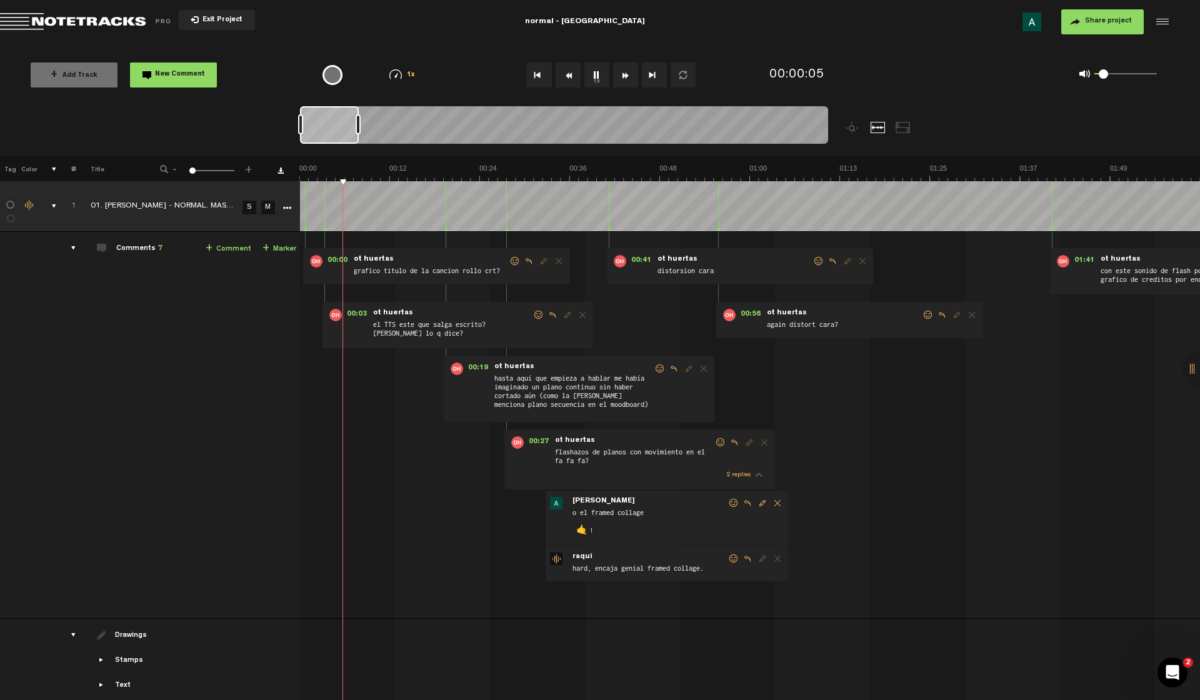
click at [1104, 77] on span at bounding box center [1103, 73] width 9 height 9
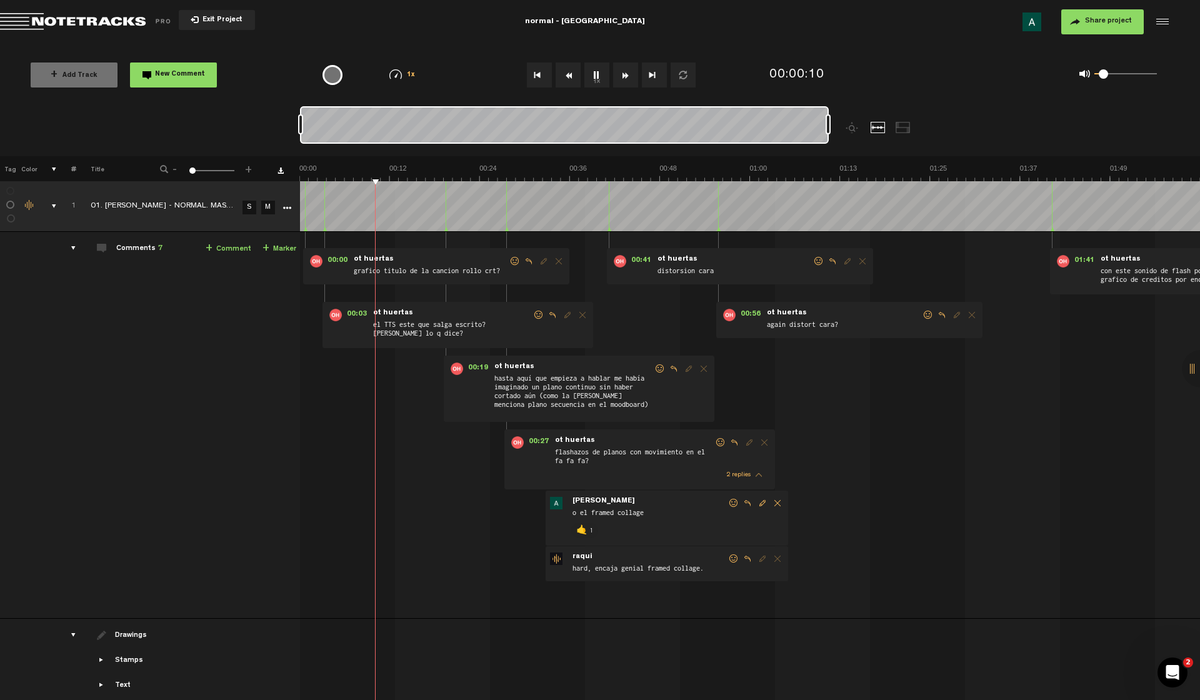
drag, startPoint x: 195, startPoint y: 170, endPoint x: 148, endPoint y: 178, distance: 47.5
click at [148, 178] on th "- 1 100 1 +" at bounding box center [205, 168] width 125 height 25
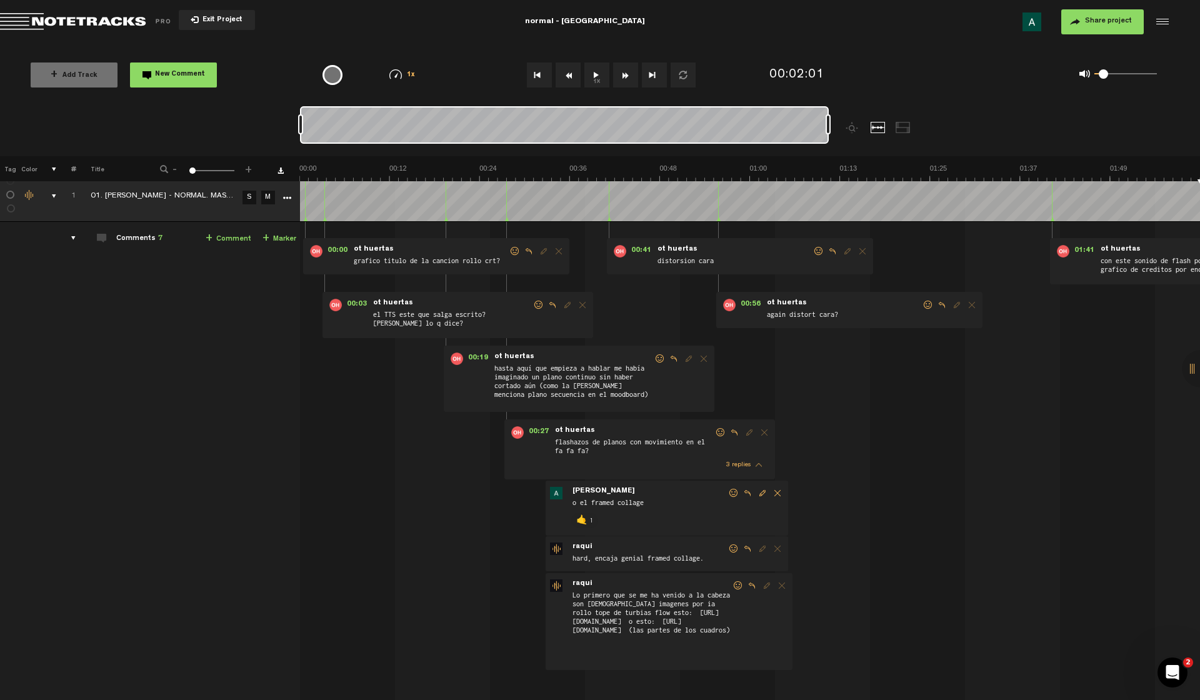
scroll to position [49, 0]
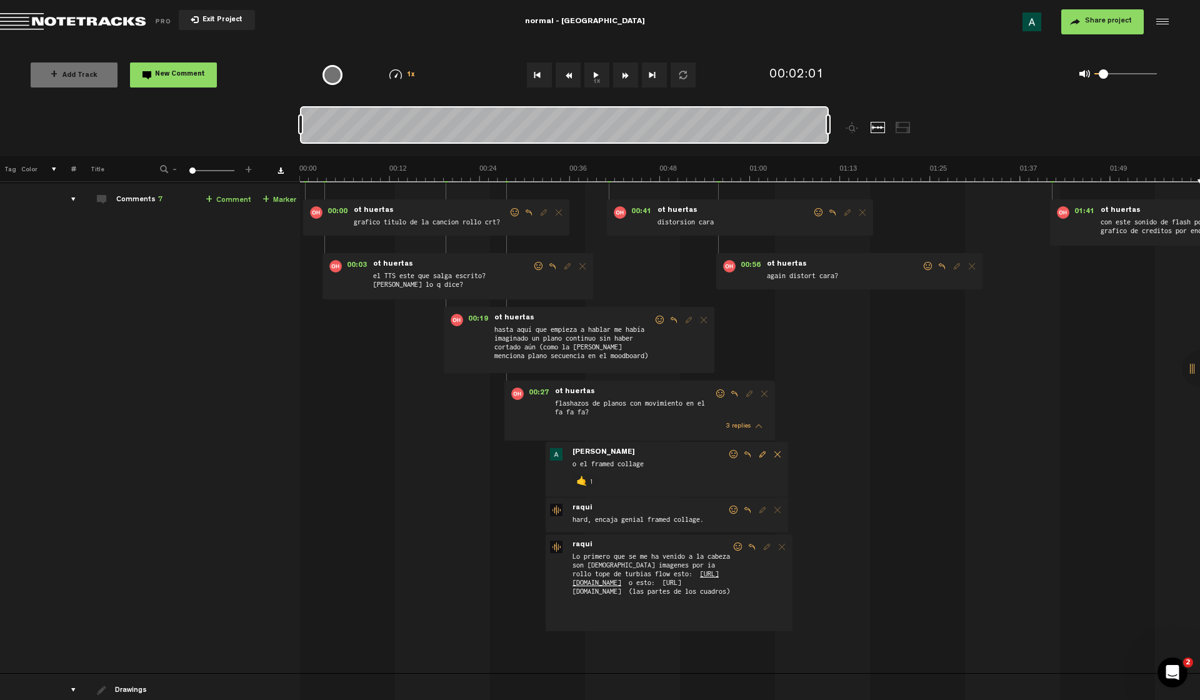
click at [617, 584] on link "https://www.youtube.com/watch?v=jHBMQo42Rc4" at bounding box center [646, 578] width 146 height 16
click at [598, 595] on link "https://www.youtube.com/watch?v=BxVfTEN1xFo" at bounding box center [627, 587] width 109 height 16
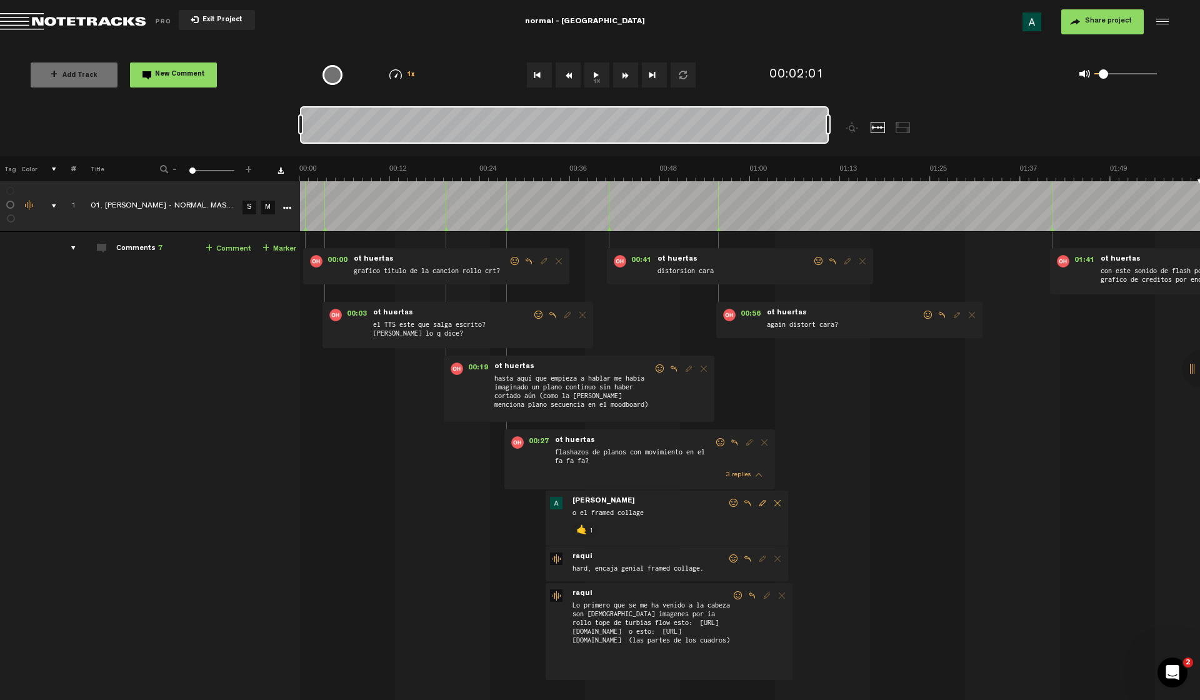
scroll to position [3, 0]
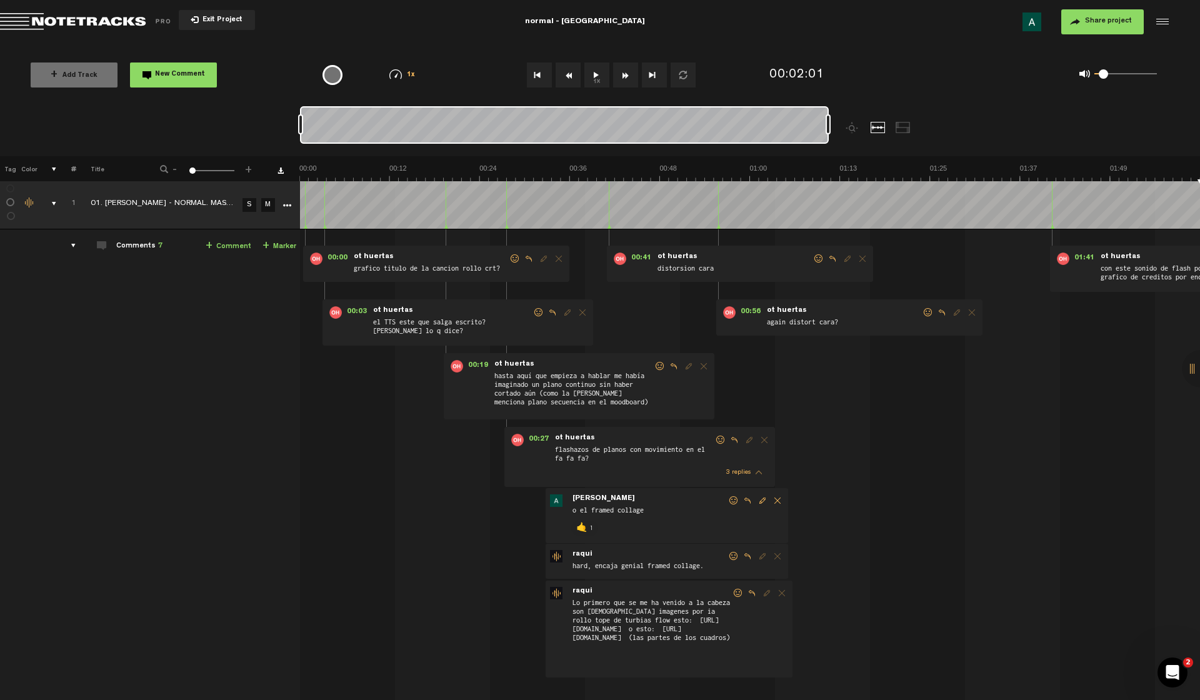
click at [680, 77] on button "Loop" at bounding box center [683, 75] width 25 height 25
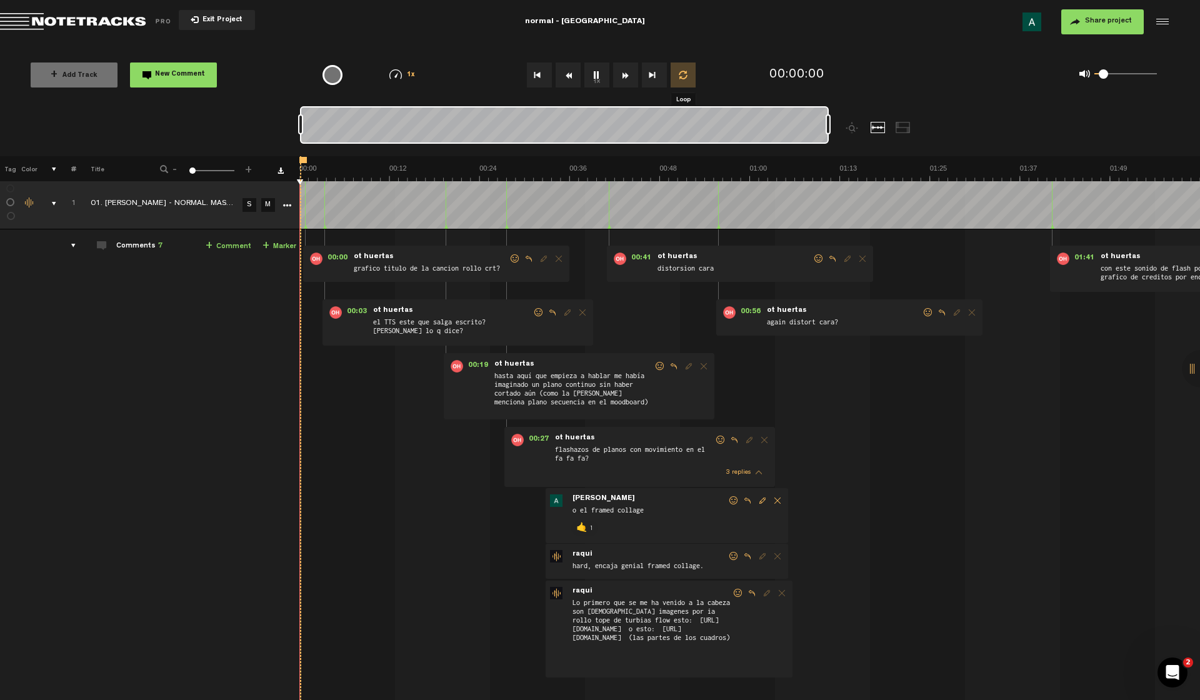
click at [680, 77] on button "Loop" at bounding box center [683, 75] width 25 height 25
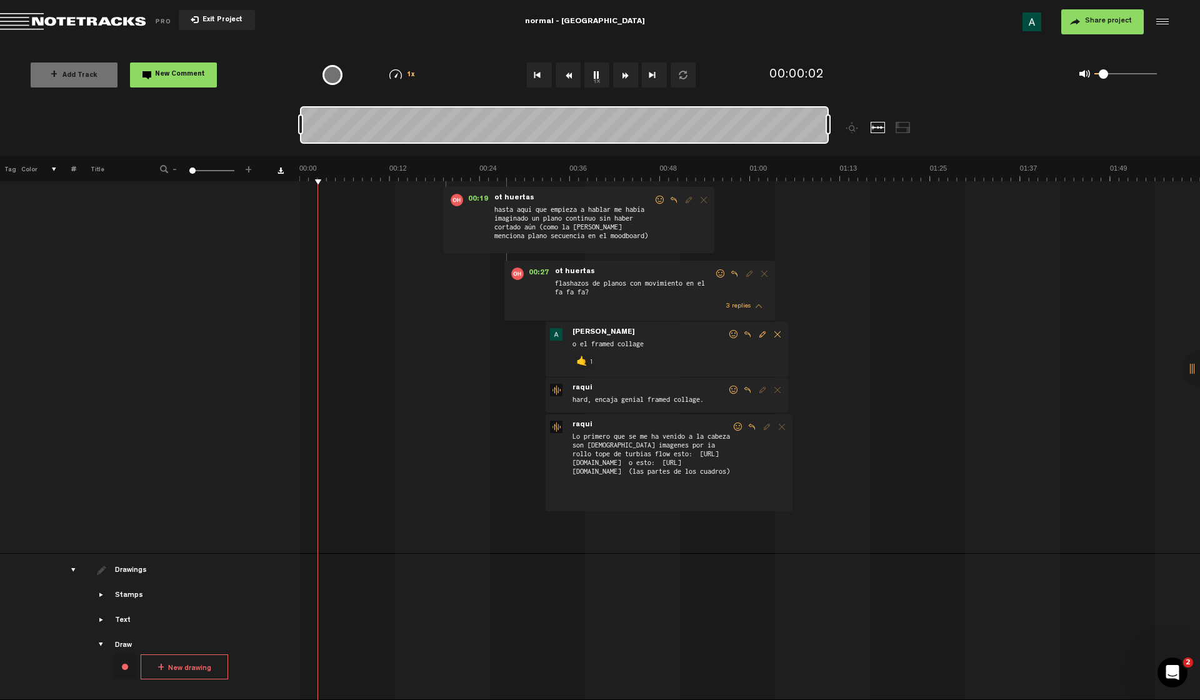
scroll to position [0, 0]
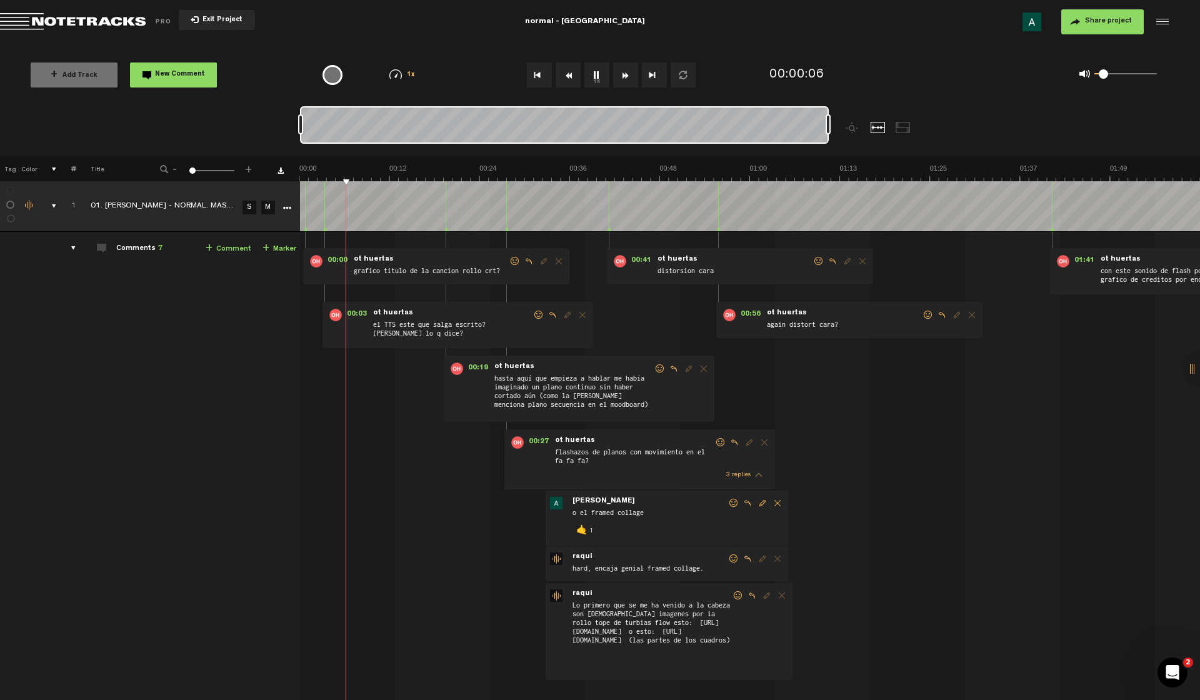
drag, startPoint x: 1193, startPoint y: 368, endPoint x: 1112, endPoint y: 375, distance: 81.5
click at [1112, 13] on div "X Your screen size is currently not optimal for this view. X Exit Project norma…" at bounding box center [600, 6] width 1200 height 13
click at [1193, 371] on div at bounding box center [1201, 369] width 38 height 38
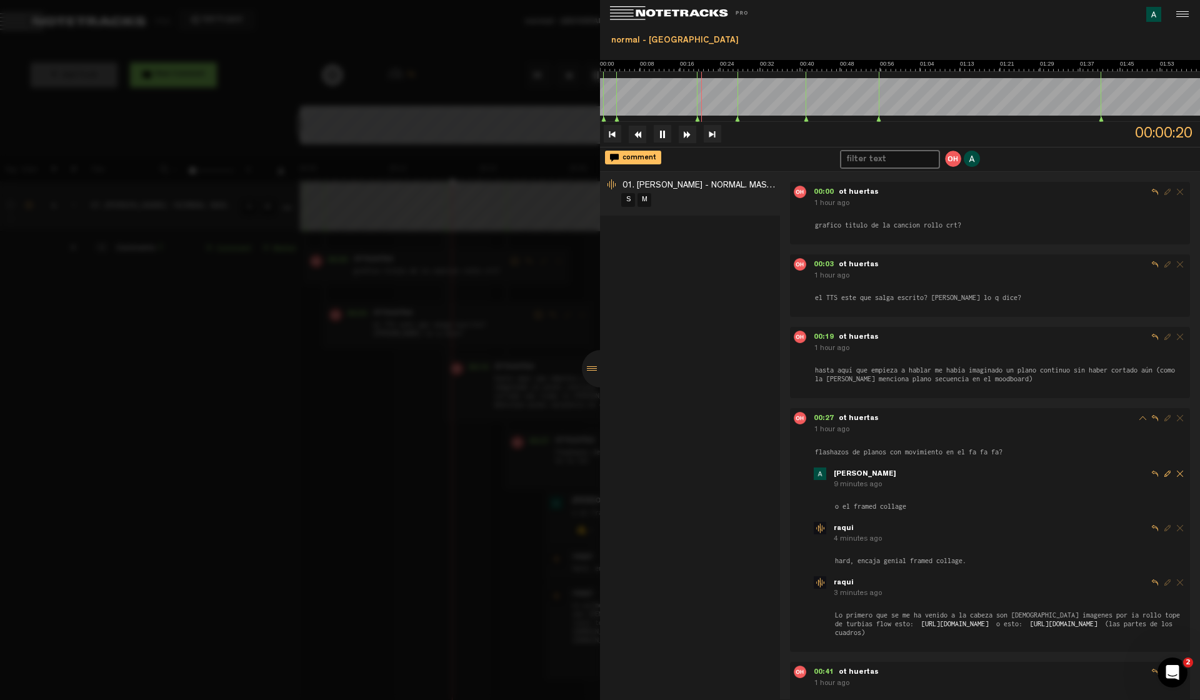
click at [1185, 18] on div at bounding box center [1181, 14] width 19 height 19
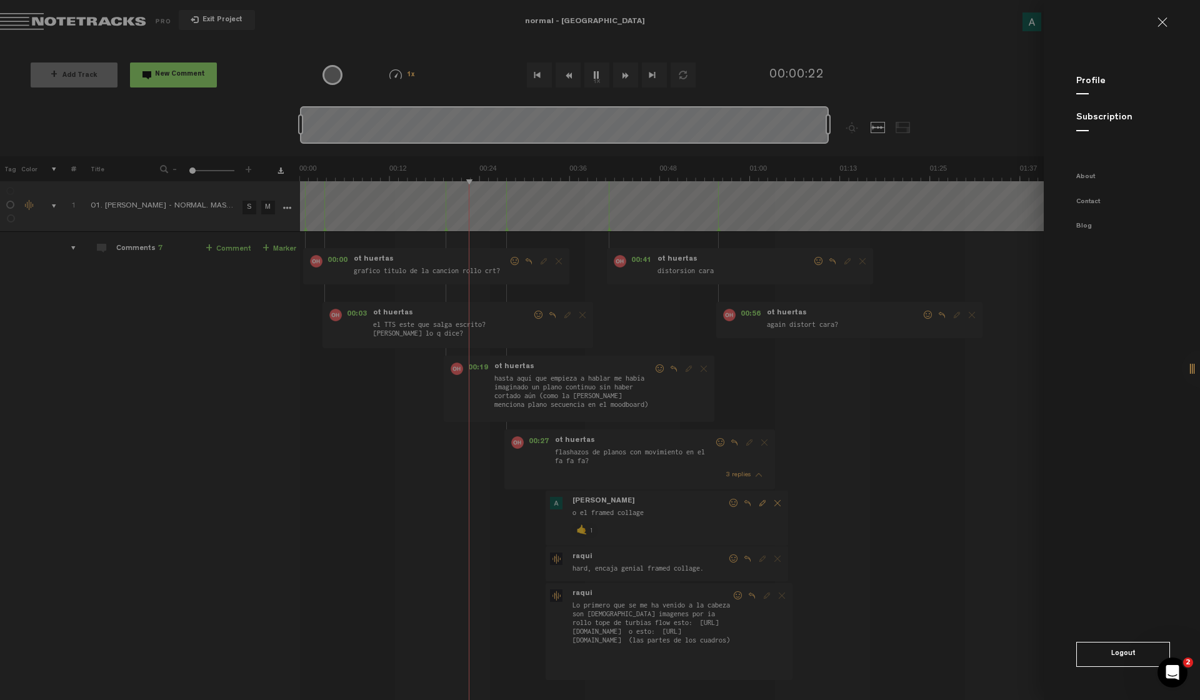
click at [1158, 18] on link at bounding box center [1168, 23] width 20 height 10
